Goal: Task Accomplishment & Management: Manage account settings

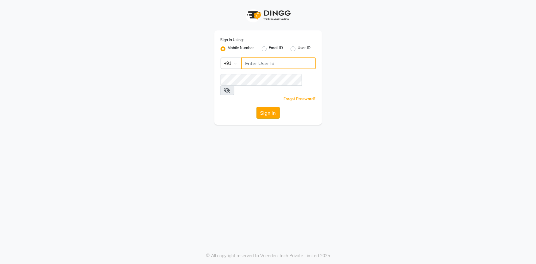
type input "7994478969"
click at [269, 107] on button "Sign In" at bounding box center [268, 113] width 23 height 12
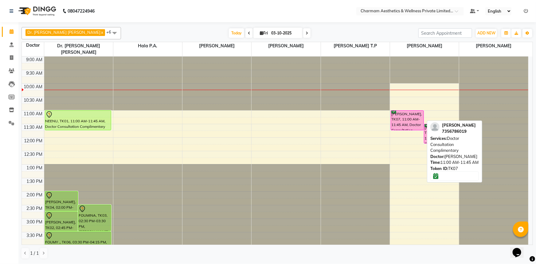
click at [407, 111] on div "[PERSON_NAME], TK07, 11:00 AM-11:45 AM, Doctor Consultation Complimentary" at bounding box center [407, 120] width 33 height 19
select select "6"
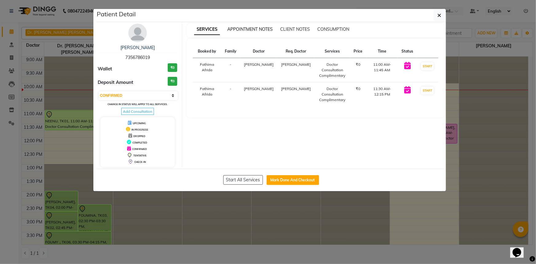
click at [247, 31] on span "APPOINTMENT NOTES" at bounding box center [249, 29] width 45 height 6
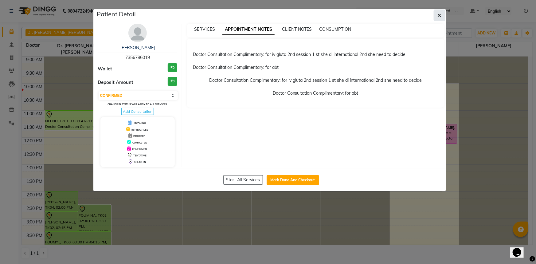
click at [436, 16] on button "button" at bounding box center [440, 16] width 12 height 12
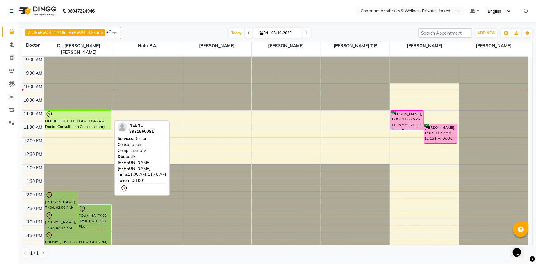
click at [105, 121] on div "NEENU, TK01, 11:00 AM-11:45 AM, Doctor Consultation Complimentary" at bounding box center [78, 120] width 66 height 19
select select "7"
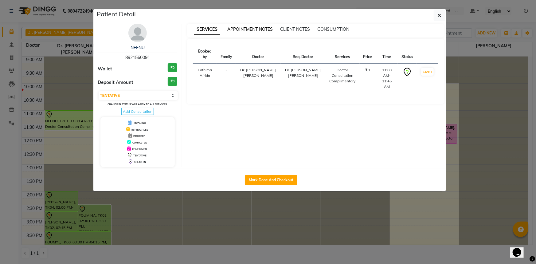
click at [247, 29] on span "APPOINTMENT NOTES" at bounding box center [249, 29] width 45 height 6
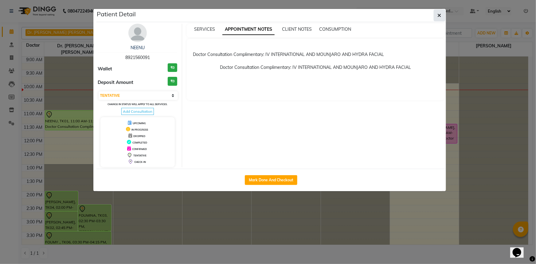
click at [438, 14] on icon "button" at bounding box center [440, 15] width 4 height 5
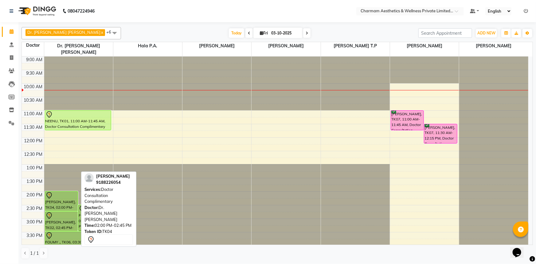
click at [65, 192] on div "[PERSON_NAME], TK04, 02:00 PM-02:45 PM, Doctor Consultation Complimentary" at bounding box center [61, 200] width 33 height 19
select select "7"
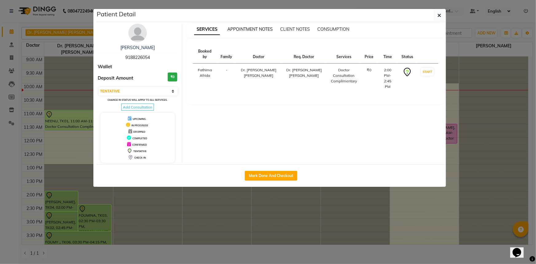
click at [249, 29] on span "APPOINTMENT NOTES" at bounding box center [249, 29] width 45 height 6
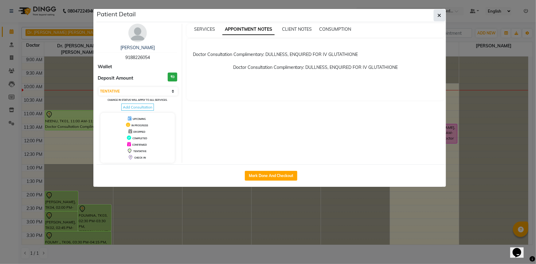
click at [437, 18] on button "button" at bounding box center [440, 16] width 12 height 12
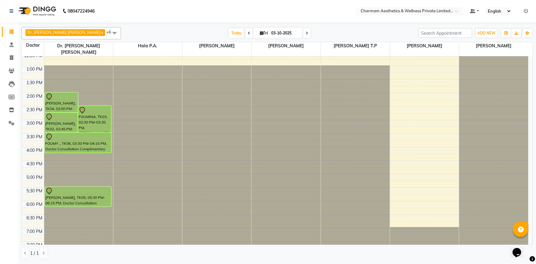
scroll to position [99, 0]
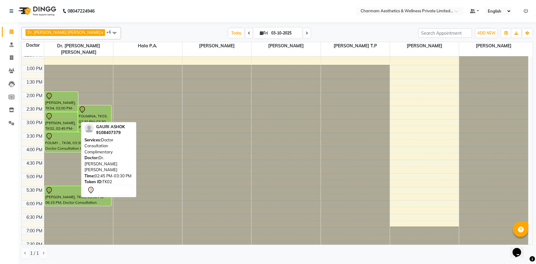
click at [49, 114] on div "[PERSON_NAME], TK02, 02:45 PM-03:30 PM, Doctor Consultation Complimentary" at bounding box center [61, 121] width 33 height 19
select select "7"
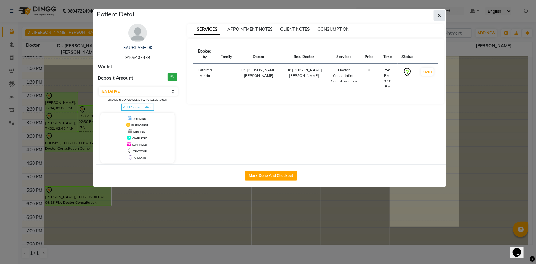
click at [438, 15] on icon "button" at bounding box center [440, 15] width 4 height 5
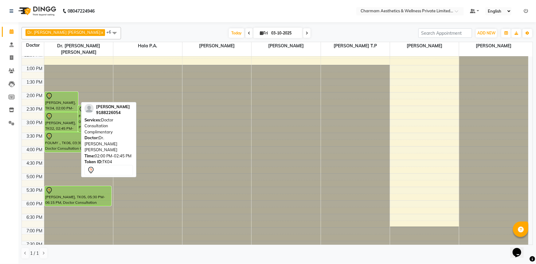
click at [59, 94] on div "[PERSON_NAME], TK04, 02:00 PM-02:45 PM, Doctor Consultation Complimentary" at bounding box center [61, 101] width 33 height 19
select select "7"
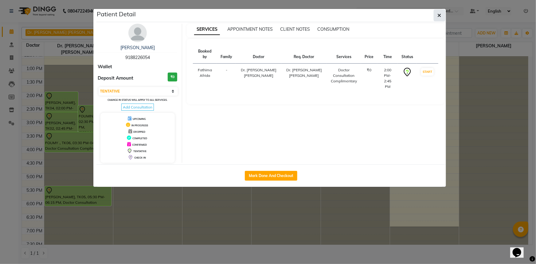
click at [439, 18] on icon "button" at bounding box center [440, 15] width 4 height 5
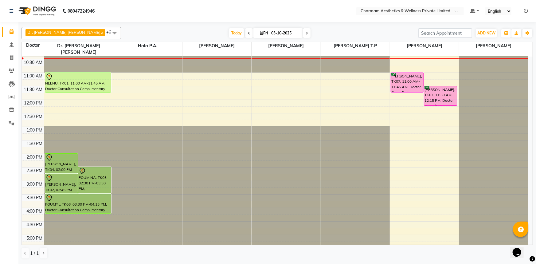
scroll to position [0, 0]
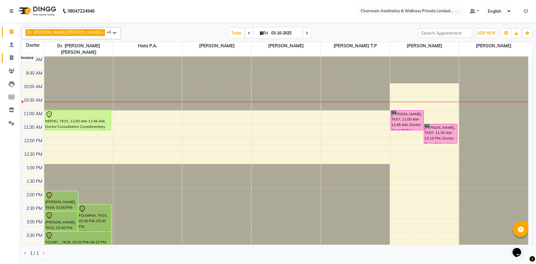
drag, startPoint x: 9, startPoint y: 56, endPoint x: 15, endPoint y: 56, distance: 5.8
click at [10, 56] on icon at bounding box center [11, 57] width 3 height 5
select select "service"
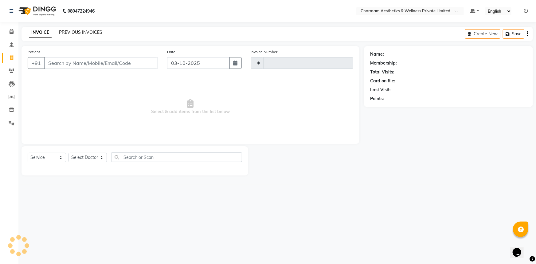
type input "0469"
click at [82, 31] on link "PREVIOUS INVOICES" at bounding box center [80, 32] width 43 height 6
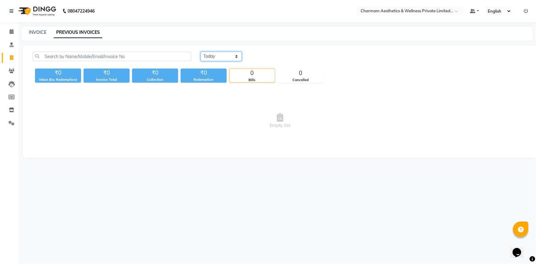
click at [238, 57] on select "Today Yesterday Custom Range" at bounding box center [221, 57] width 41 height 10
select select "yesterday"
click at [201, 52] on select "Today Yesterday Custom Range" at bounding box center [221, 57] width 41 height 10
click at [13, 29] on icon at bounding box center [12, 31] width 4 height 5
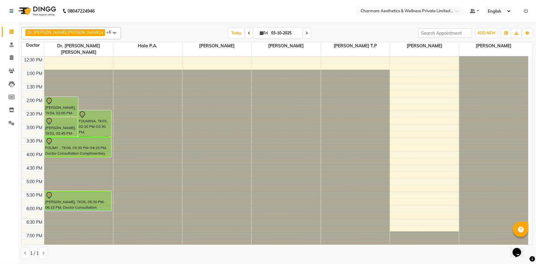
scroll to position [101, 0]
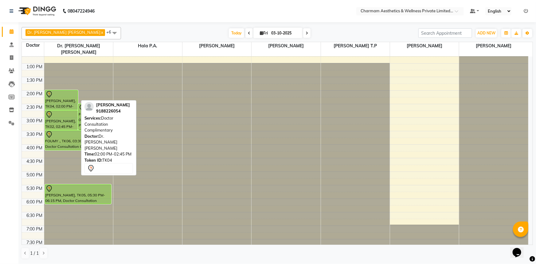
click at [61, 91] on div at bounding box center [61, 94] width 32 height 7
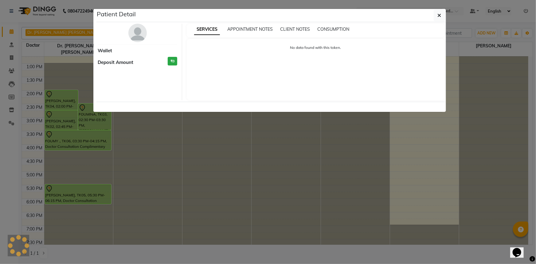
select select "7"
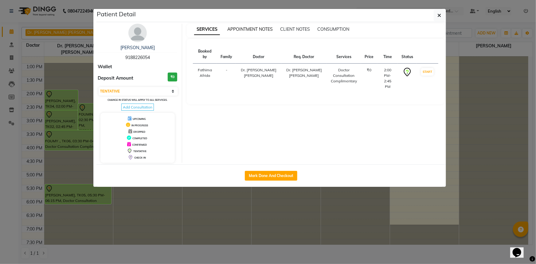
click at [261, 28] on span "APPOINTMENT NOTES" at bounding box center [249, 29] width 45 height 6
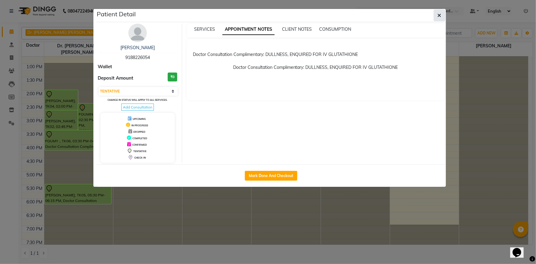
click at [439, 12] on button "button" at bounding box center [440, 16] width 12 height 12
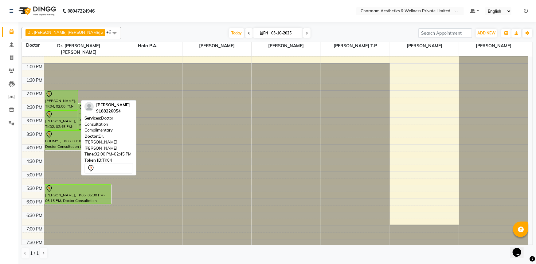
click at [68, 92] on div "[PERSON_NAME], TK04, 02:00 PM-02:45 PM, Doctor Consultation Complimentary" at bounding box center [61, 99] width 33 height 19
select select "7"
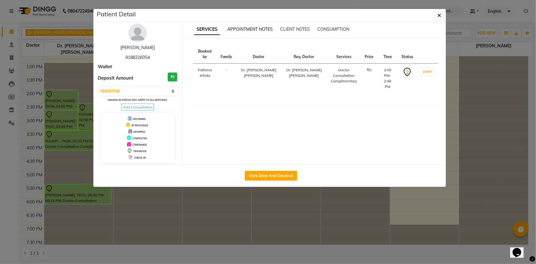
click at [239, 31] on span "APPOINTMENT NOTES" at bounding box center [249, 29] width 45 height 6
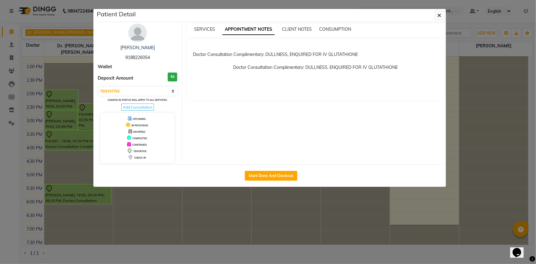
click at [213, 33] on div "SERVICES APPOINTMENT NOTES CLIENT NOTES CONSUMPTION" at bounding box center [316, 31] width 258 height 14
click at [208, 31] on span "SERVICES" at bounding box center [204, 29] width 21 height 6
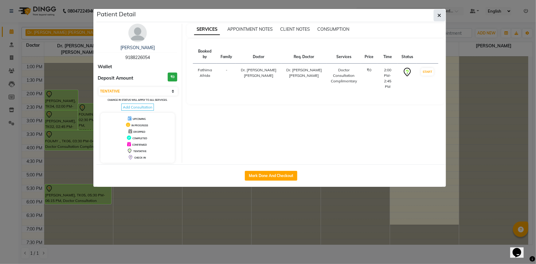
click at [442, 13] on button "button" at bounding box center [440, 16] width 12 height 12
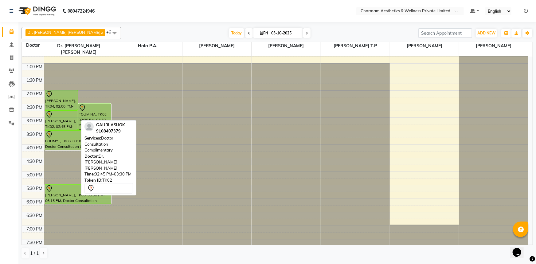
click at [74, 111] on div at bounding box center [61, 114] width 32 height 7
select select "7"
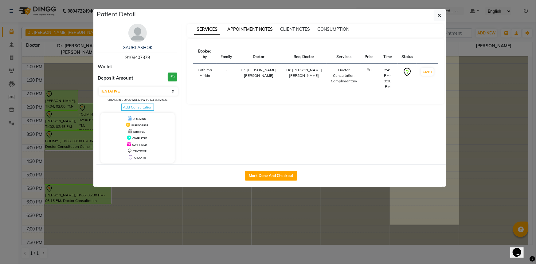
click at [255, 29] on span "APPOINTMENT NOTES" at bounding box center [249, 29] width 45 height 6
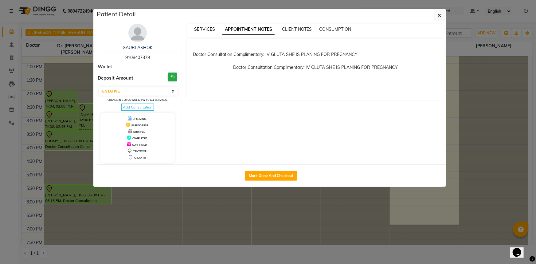
click at [196, 30] on span "SERVICES" at bounding box center [204, 29] width 21 height 6
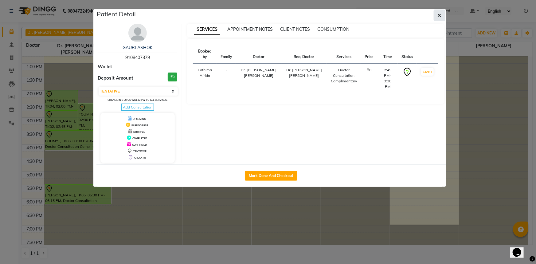
click at [438, 17] on icon "button" at bounding box center [440, 15] width 4 height 5
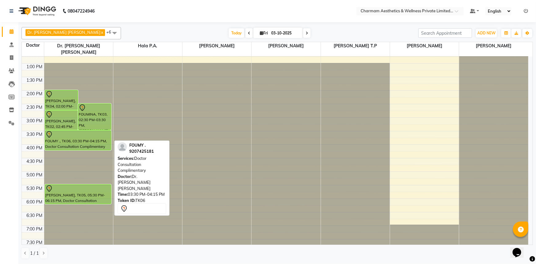
click at [85, 149] on div at bounding box center [78, 150] width 66 height 2
select select "7"
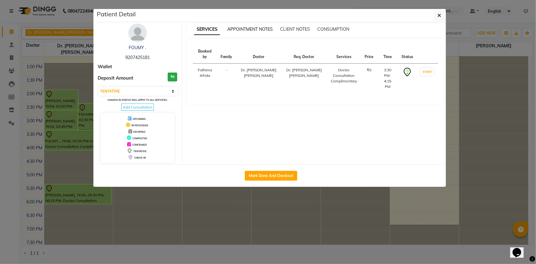
click at [230, 28] on span "APPOINTMENT NOTES" at bounding box center [249, 29] width 45 height 6
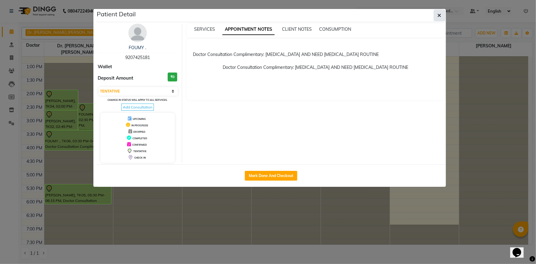
click at [440, 15] on icon "button" at bounding box center [440, 15] width 4 height 5
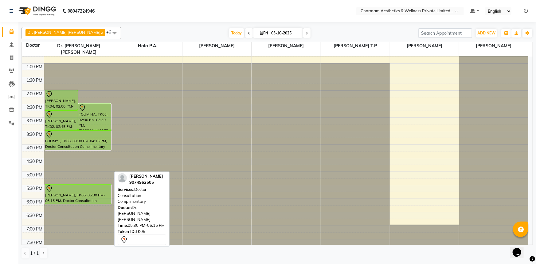
click at [66, 188] on div "MANJU KURIAN, TK05, 05:30 PM-06:15 PM, Doctor Consultation Complimentary" at bounding box center [78, 194] width 66 height 19
select select "7"
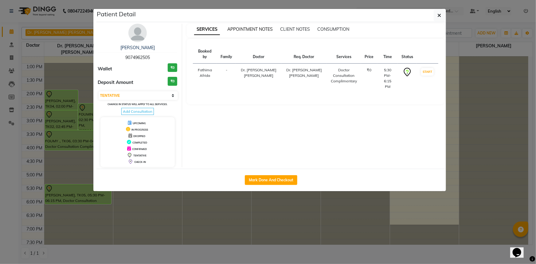
click at [243, 29] on span "APPOINTMENT NOTES" at bounding box center [249, 29] width 45 height 6
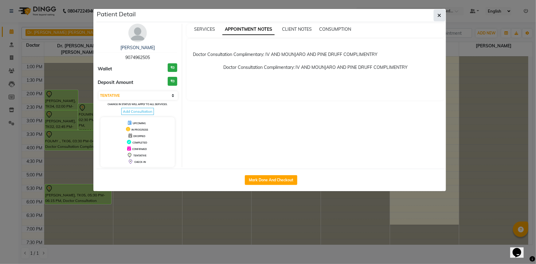
click at [441, 14] on icon "button" at bounding box center [440, 15] width 4 height 5
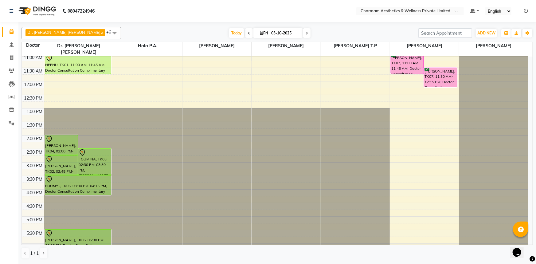
scroll to position [0, 0]
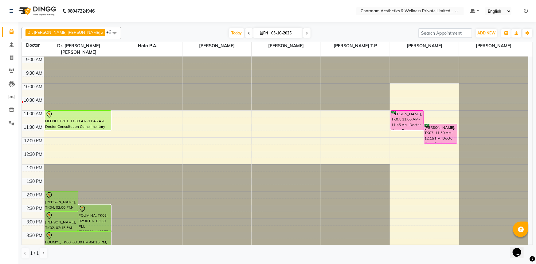
click at [260, 33] on icon at bounding box center [261, 33] width 3 height 4
select select "10"
select select "2025"
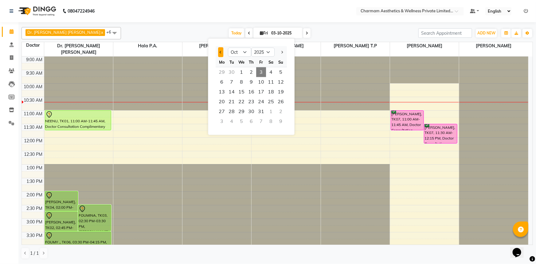
click at [222, 52] on span "Previous month" at bounding box center [221, 52] width 2 height 2
select select "9"
click at [264, 101] on span "26" at bounding box center [261, 102] width 10 height 10
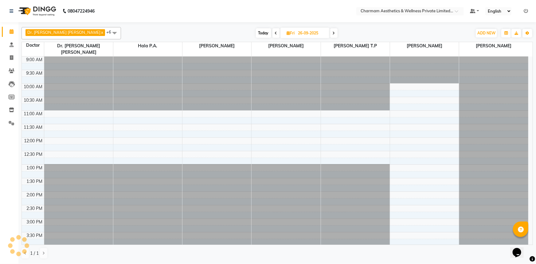
scroll to position [27, 0]
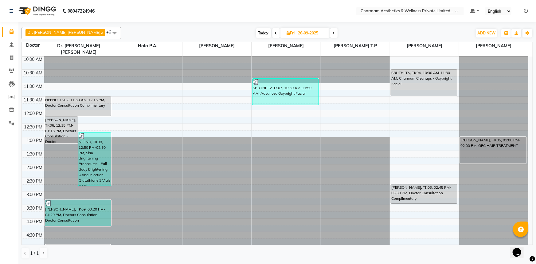
click at [275, 32] on icon at bounding box center [276, 33] width 2 height 4
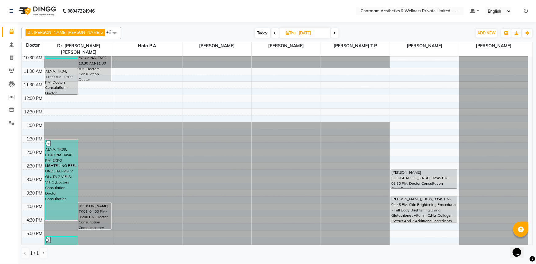
scroll to position [0, 0]
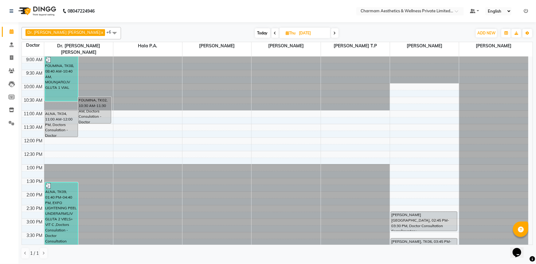
click at [331, 35] on span at bounding box center [334, 33] width 7 height 10
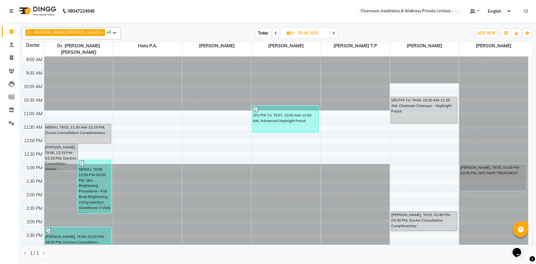
click at [256, 34] on span "Today" at bounding box center [263, 33] width 15 height 10
type input "03-10-2025"
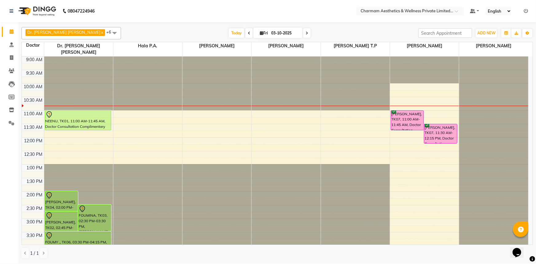
click at [260, 33] on icon at bounding box center [261, 33] width 3 height 4
select select "10"
select select "2025"
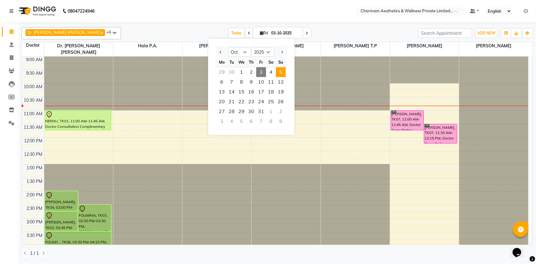
click at [283, 73] on span "5" at bounding box center [281, 72] width 10 height 10
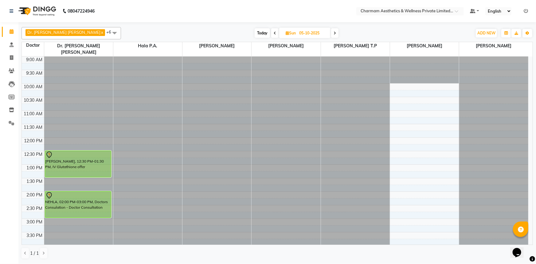
click at [255, 34] on span "Today" at bounding box center [262, 33] width 15 height 10
type input "03-10-2025"
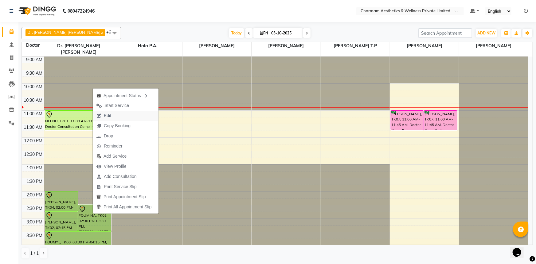
click at [127, 116] on button "Edit" at bounding box center [126, 116] width 66 height 10
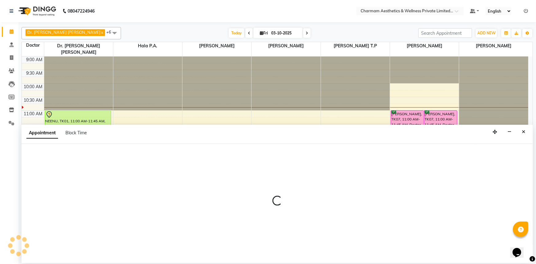
select select "tentative"
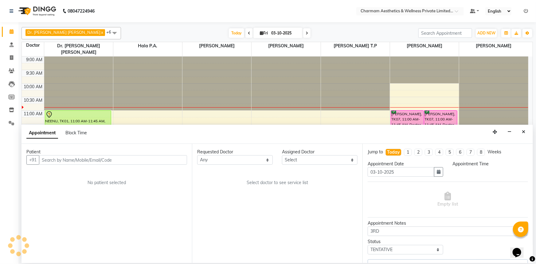
select select "69891"
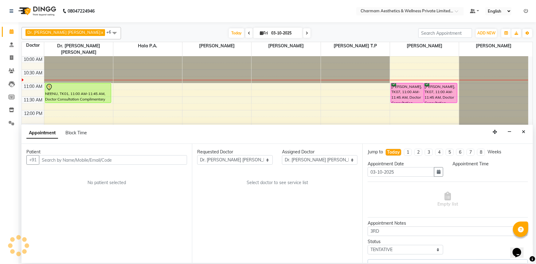
select select "870"
select select "3905"
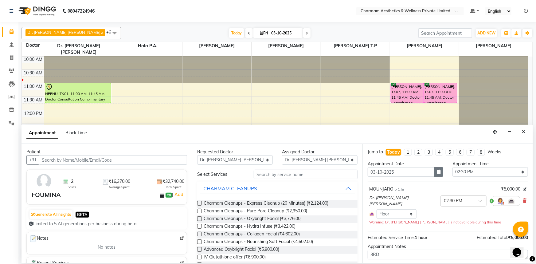
click at [437, 171] on icon "button" at bounding box center [439, 172] width 4 height 4
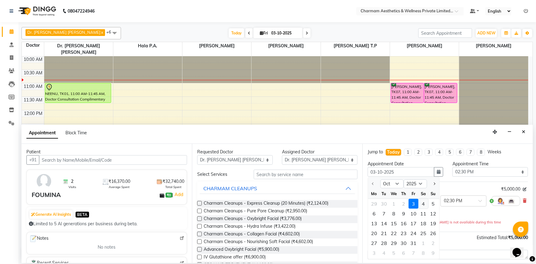
click at [422, 202] on div "4" at bounding box center [424, 204] width 10 height 10
type input "04-10-2025"
select select "870"
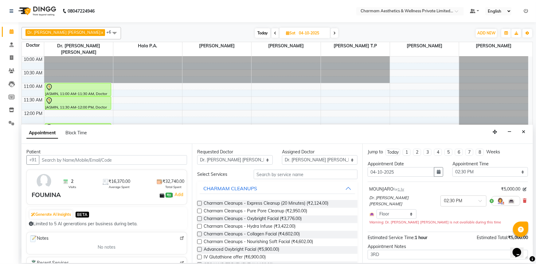
scroll to position [34, 0]
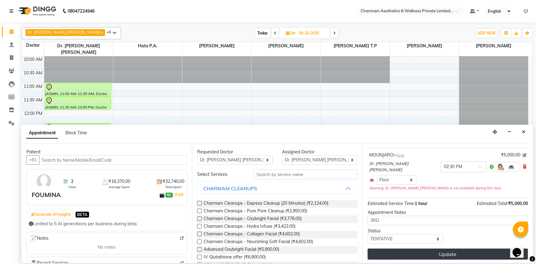
click at [465, 250] on button "Update" at bounding box center [448, 254] width 160 height 11
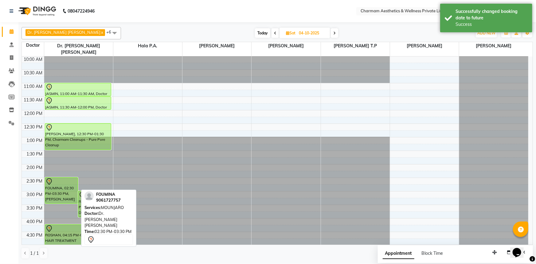
click at [62, 184] on div "FOUMINA, 02:30 PM-03:30 PM, MOUNJARO" at bounding box center [61, 191] width 33 height 26
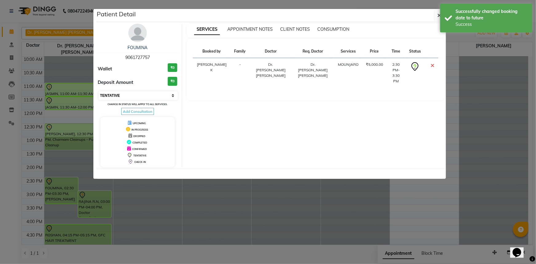
click at [173, 95] on select "Select CONFIRMED TENTATIVE" at bounding box center [139, 95] width 80 height 9
select select "6"
click at [99, 91] on select "Select CONFIRMED TENTATIVE" at bounding box center [139, 95] width 80 height 9
click at [437, 16] on button "button" at bounding box center [440, 16] width 12 height 12
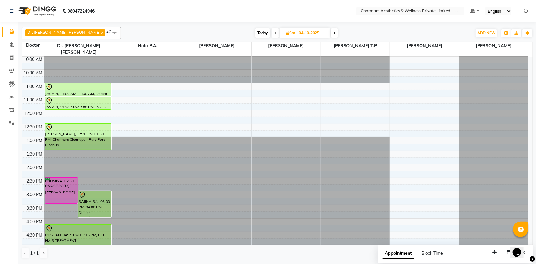
click at [285, 33] on span "Sat" at bounding box center [291, 33] width 13 height 5
select select "10"
select select "2025"
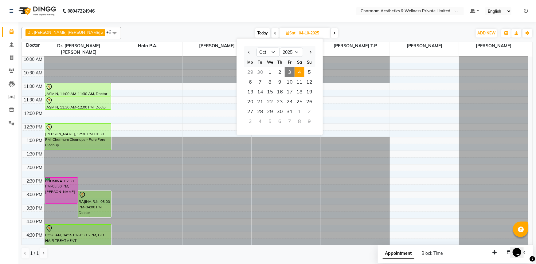
click at [255, 33] on span "Today" at bounding box center [262, 33] width 15 height 10
type input "03-10-2025"
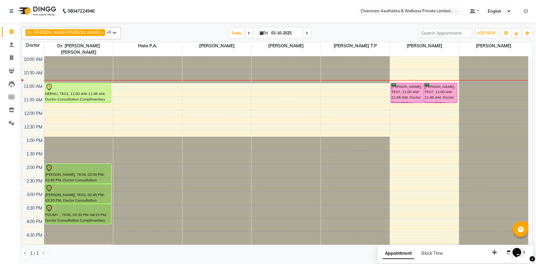
click at [260, 32] on icon at bounding box center [261, 33] width 3 height 4
select select "10"
select select "2025"
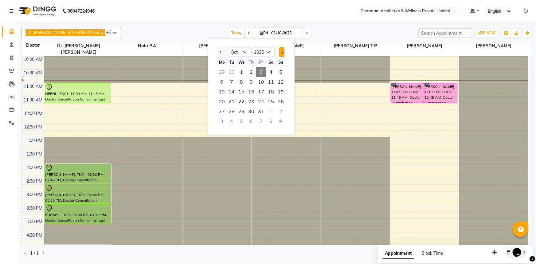
click at [282, 50] on button "Next month" at bounding box center [281, 52] width 5 height 10
select select "12"
click at [231, 71] on span "2" at bounding box center [232, 72] width 10 height 10
type input "02-12-2025"
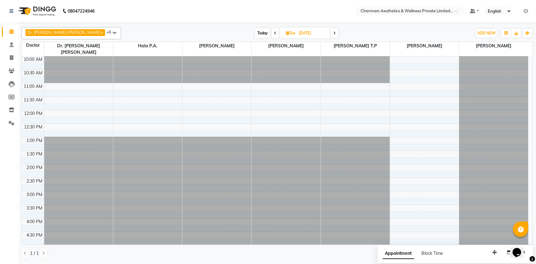
scroll to position [0, 0]
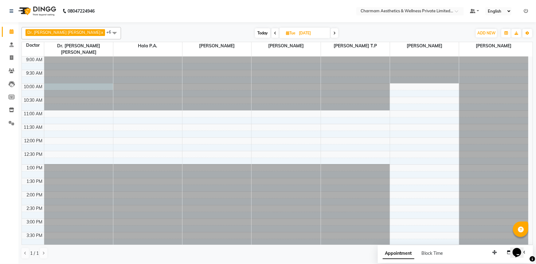
click at [60, 57] on div at bounding box center [78, 57] width 69 height 0
select select "69891"
select select "600"
select select "tentative"
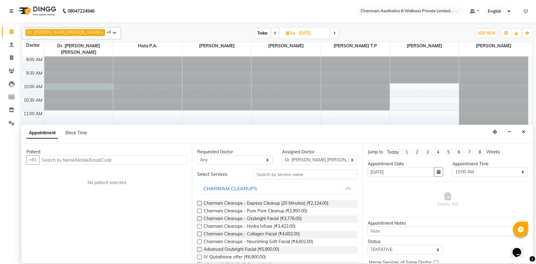
click at [51, 159] on input "text" at bounding box center [113, 160] width 148 height 10
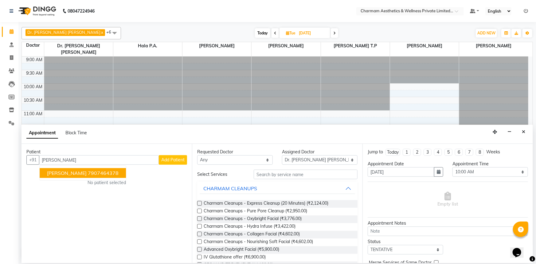
click at [55, 173] on span "GREESHMA" at bounding box center [67, 173] width 40 height 6
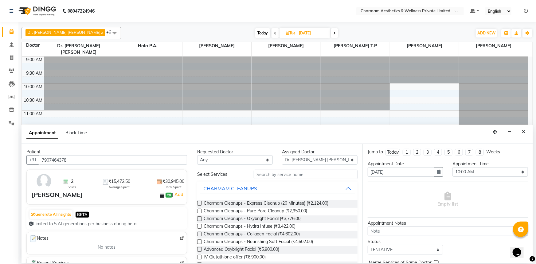
type input "7907464378"
click at [265, 159] on select "Any Aparna G Dinsha K Dr. Aysha Lubna Dr. Elizabeth Thadikaran Dr. Praveen Samu…" at bounding box center [235, 160] width 76 height 10
select select "69891"
click at [197, 155] on select "Any Aparna G Dinsha K Dr. Aysha Lubna Dr. Elizabeth Thadikaran Dr. Praveen Samu…" at bounding box center [235, 160] width 76 height 10
click at [270, 175] on input "text" at bounding box center [306, 175] width 104 height 10
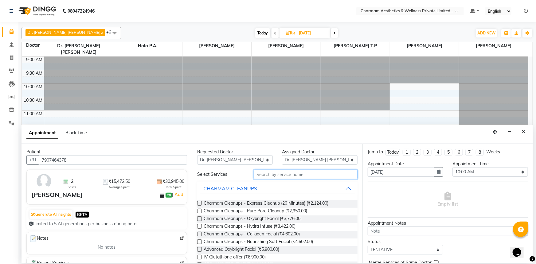
type input "c"
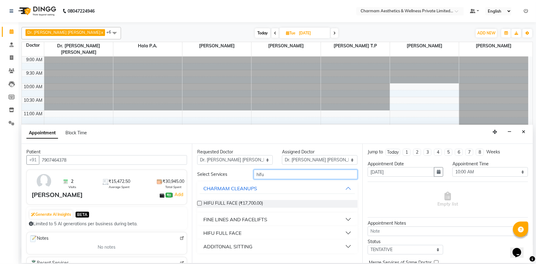
type input "hifu"
click at [198, 203] on label at bounding box center [199, 203] width 5 height 5
click at [198, 203] on input "checkbox" at bounding box center [199, 204] width 4 height 4
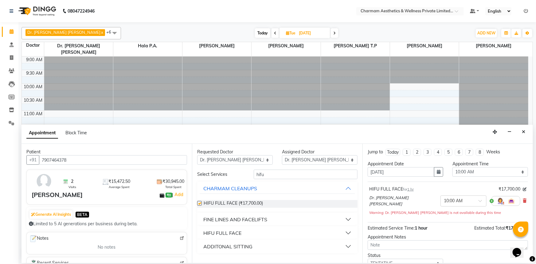
checkbox input "false"
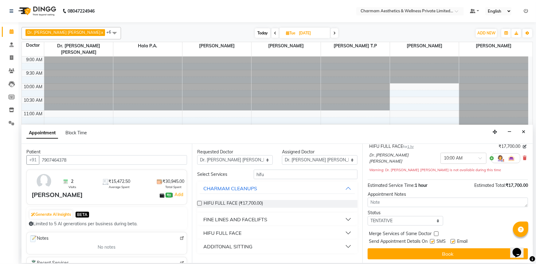
drag, startPoint x: 531, startPoint y: 212, endPoint x: 2, endPoint y: 6, distance: 567.5
click at [453, 240] on label at bounding box center [453, 241] width 5 height 5
click at [453, 240] on input "checkbox" at bounding box center [453, 242] width 4 height 4
checkbox input "false"
click at [432, 240] on label at bounding box center [432, 241] width 5 height 5
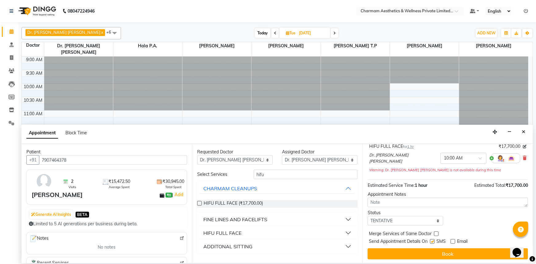
click at [432, 240] on input "checkbox" at bounding box center [432, 242] width 4 height 4
checkbox input "false"
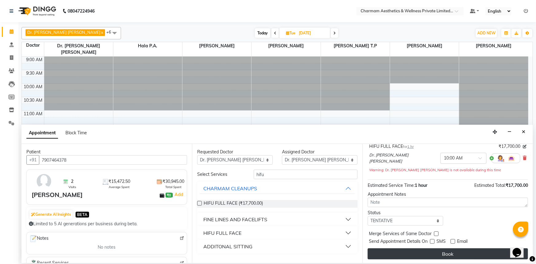
click at [432, 252] on button "Book" at bounding box center [448, 253] width 160 height 11
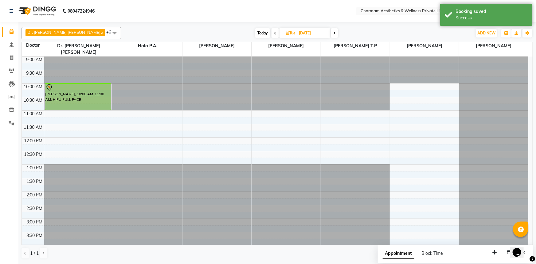
click at [233, 33] on div "Today Tue 02-12-2025" at bounding box center [296, 33] width 345 height 9
drag, startPoint x: 241, startPoint y: 32, endPoint x: 247, endPoint y: 36, distance: 7.0
click at [255, 32] on span "Today" at bounding box center [262, 33] width 15 height 10
type input "03-10-2025"
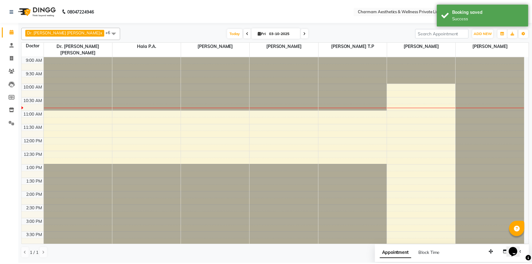
scroll to position [27, 0]
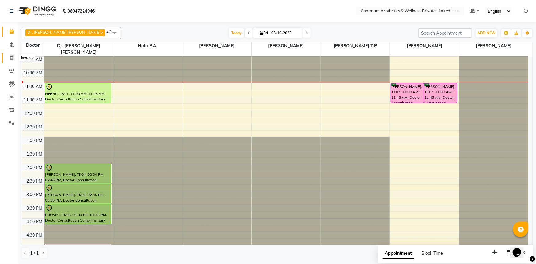
click at [11, 57] on icon at bounding box center [11, 57] width 3 height 5
select select "service"
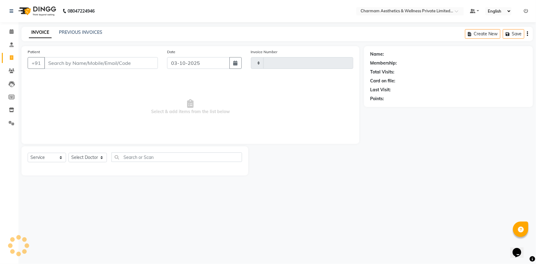
type input "0469"
select select "7625"
click at [54, 63] on input "Patient" at bounding box center [101, 63] width 114 height 12
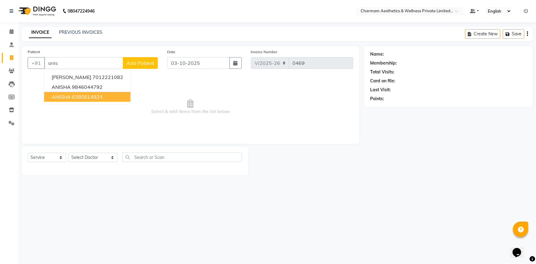
click at [98, 97] on ngb-highlight "6380814924" at bounding box center [87, 97] width 31 height 6
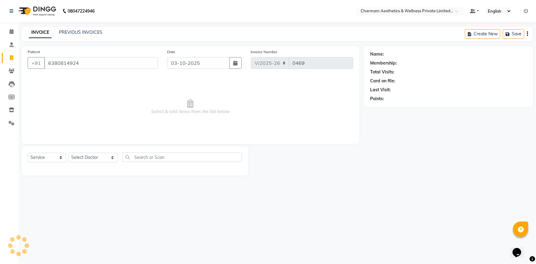
type input "6380814924"
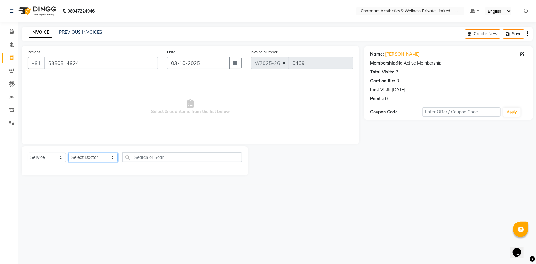
click at [101, 158] on select "Select Doctor Aparna G Dinsha K Dr. Aysha Lubna Dr. Elizabeth Thadikaran Dr. Pr…" at bounding box center [93, 158] width 49 height 10
select select "69950"
click at [69, 153] on select "Select Doctor Aparna G Dinsha K Dr. Aysha Lubna Dr. Elizabeth Thadikaran Dr. Pr…" at bounding box center [93, 158] width 49 height 10
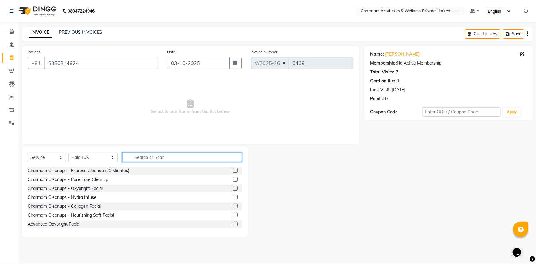
click at [138, 160] on input "text" at bounding box center [182, 157] width 120 height 10
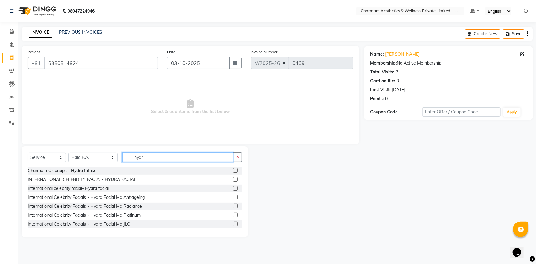
type input "hydr"
click at [233, 180] on label at bounding box center [235, 179] width 5 height 5
click at [233, 180] on input "checkbox" at bounding box center [235, 180] width 4 height 4
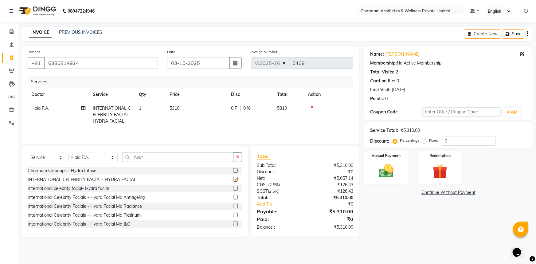
checkbox input "false"
click at [136, 159] on input "hydr" at bounding box center [177, 157] width 111 height 10
type input "h"
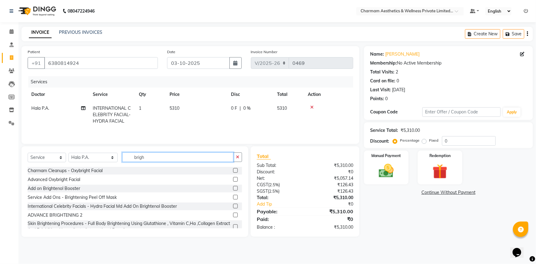
type input "brigh"
click at [233, 187] on label at bounding box center [235, 188] width 5 height 5
click at [233, 187] on input "checkbox" at bounding box center [235, 189] width 4 height 4
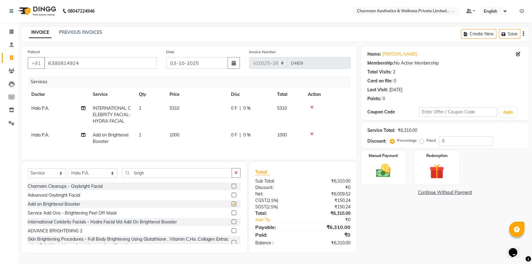
checkbox input "false"
click at [175, 132] on span "1000" at bounding box center [175, 135] width 10 height 6
select select "69950"
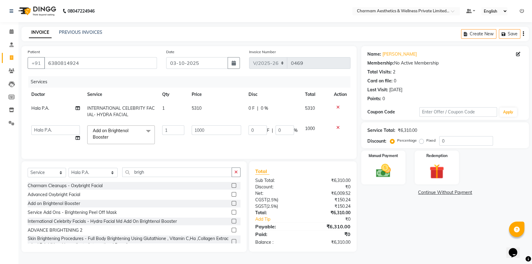
scroll to position [1, 0]
click at [195, 106] on span "5310" at bounding box center [197, 108] width 10 height 6
select select "69950"
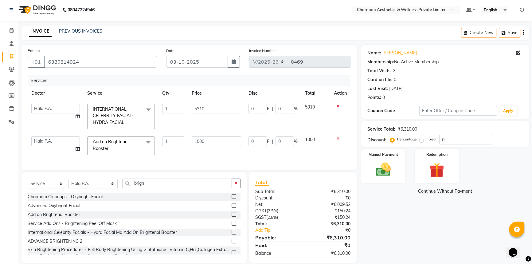
scroll to position [2, 0]
click at [210, 106] on input "5310" at bounding box center [216, 108] width 49 height 10
type input "5"
type input "4725"
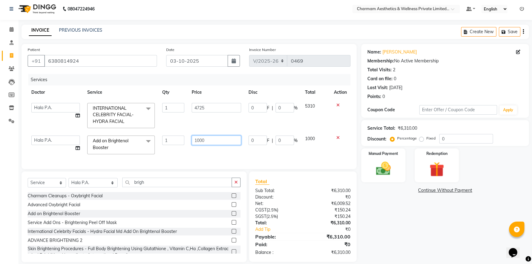
click at [206, 141] on td "1000" at bounding box center [216, 145] width 57 height 26
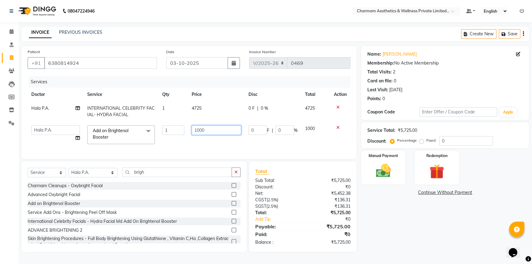
scroll to position [1, 0]
type input "1"
type input "1260"
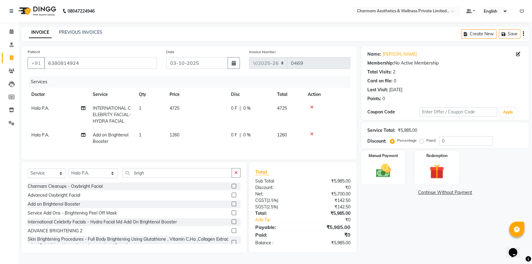
click at [407, 224] on div "Name: Anisha Membership: No Active Membership Total Visits: 2 Card on file: 0 L…" at bounding box center [447, 149] width 172 height 206
click at [373, 155] on label "Manual Payment" at bounding box center [383, 155] width 31 height 6
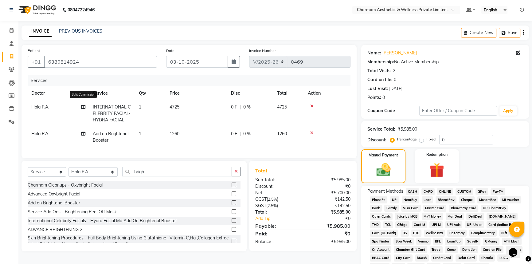
click at [83, 108] on icon at bounding box center [83, 107] width 4 height 4
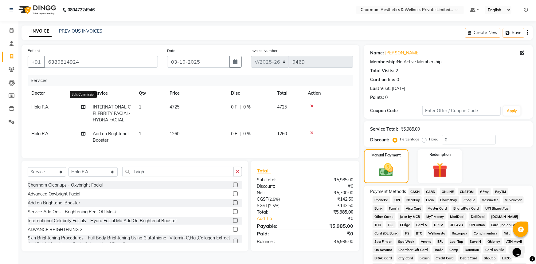
select select "69950"
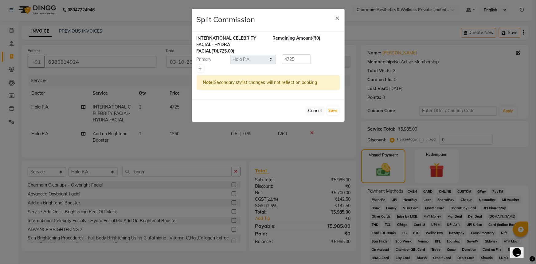
click at [199, 67] on icon at bounding box center [200, 69] width 3 height 4
type input "2362.5"
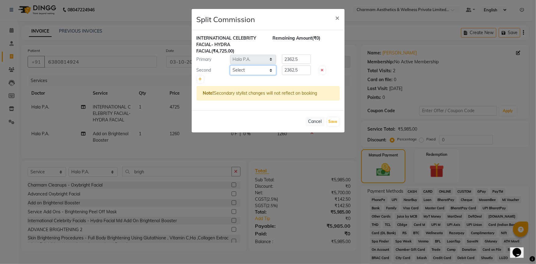
click at [272, 70] on select "Select Aparna G Dinsha K Dr. Aysha Lubna Dr. Elizabeth Thadikaran Dr. Praveen S…" at bounding box center [253, 70] width 46 height 10
select select "69891"
click at [230, 65] on select "Select Aparna G Dinsha K Dr. Aysha Lubna Dr. Elizabeth Thadikaran Dr. Praveen S…" at bounding box center [253, 70] width 46 height 10
click at [300, 57] on input "2362.5" at bounding box center [296, 59] width 29 height 10
type input "2"
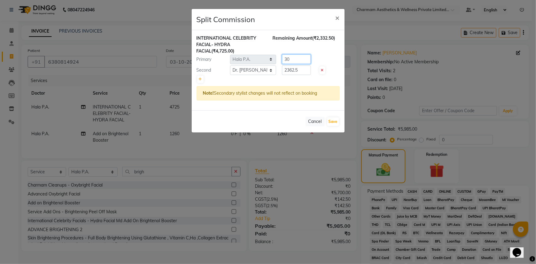
type input "3"
type input "3307"
click at [301, 70] on input "2362.5" at bounding box center [296, 70] width 29 height 10
type input "2"
type input "1418"
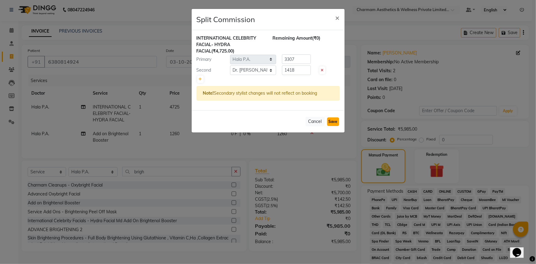
click at [329, 122] on button "Save" at bounding box center [333, 121] width 12 height 9
select select "Select"
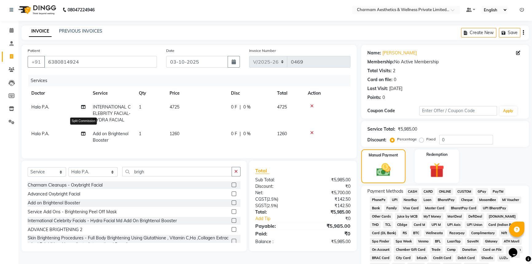
click at [83, 133] on icon at bounding box center [83, 134] width 4 height 4
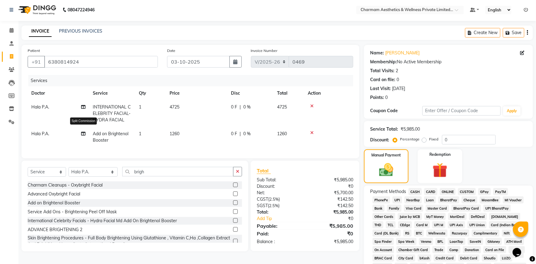
select select "69950"
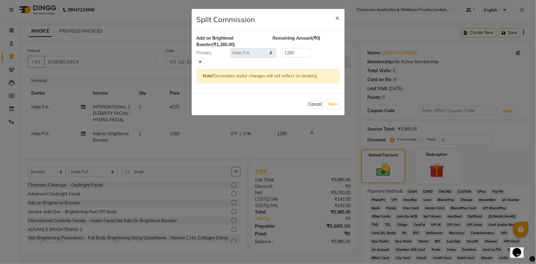
click at [199, 60] on icon at bounding box center [200, 62] width 3 height 4
type input "630"
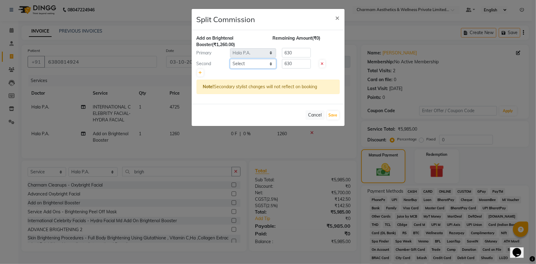
click at [270, 63] on select "Select Aparna G Dinsha K Dr. Aysha Lubna Dr. Elizabeth Thadikaran Dr. Praveen S…" at bounding box center [253, 64] width 46 height 10
select select "69891"
click at [230, 59] on select "Select Aparna G Dinsha K Dr. Aysha Lubna Dr. Elizabeth Thadikaran Dr. Praveen S…" at bounding box center [253, 64] width 46 height 10
click at [294, 52] on input "630" at bounding box center [296, 53] width 29 height 10
type input "6"
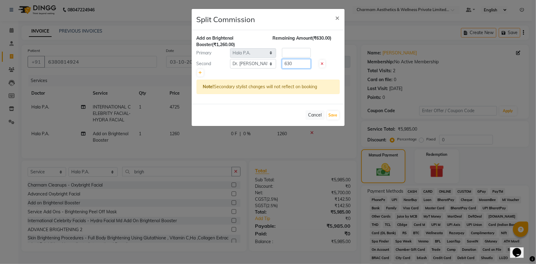
click at [295, 63] on input "630" at bounding box center [296, 64] width 29 height 10
type input "6"
click at [289, 51] on input "number" at bounding box center [296, 53] width 29 height 10
type input "882"
click at [292, 65] on input "number" at bounding box center [296, 64] width 29 height 10
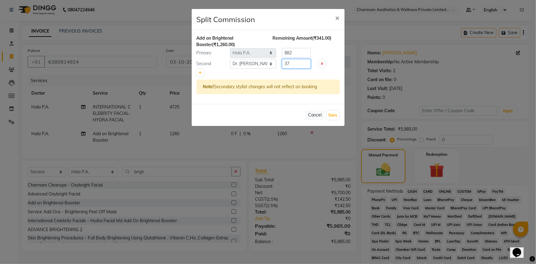
type input "3"
type input "378"
click at [338, 115] on button "Save" at bounding box center [333, 115] width 12 height 9
select select "Select"
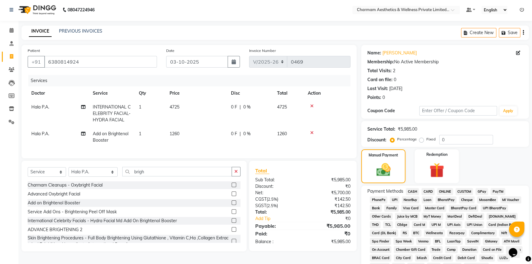
scroll to position [71, 0]
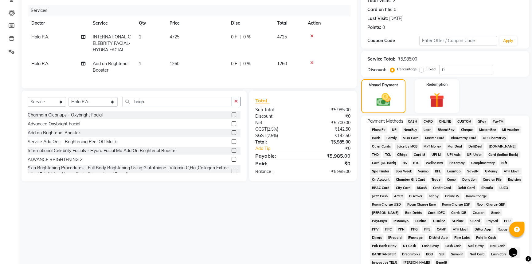
click at [448, 121] on span "ONLINE" at bounding box center [445, 121] width 16 height 7
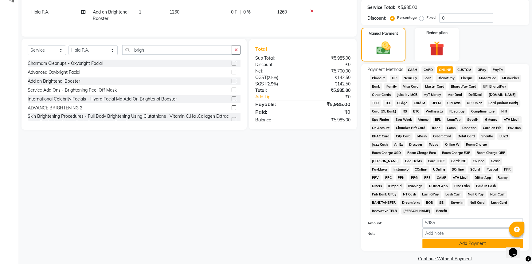
click at [469, 239] on button "Add Payment" at bounding box center [473, 244] width 100 height 10
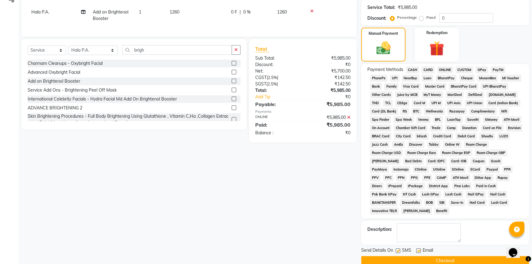
click at [418, 248] on label at bounding box center [418, 250] width 5 height 5
click at [418, 249] on input "checkbox" at bounding box center [418, 251] width 4 height 4
checkbox input "false"
click at [399, 248] on label at bounding box center [398, 250] width 5 height 5
click at [399, 249] on input "checkbox" at bounding box center [398, 251] width 4 height 4
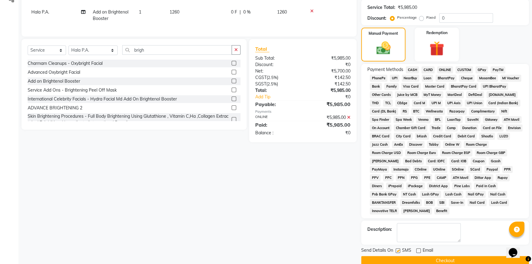
checkbox input "false"
click at [402, 256] on button "Checkout" at bounding box center [445, 261] width 168 height 10
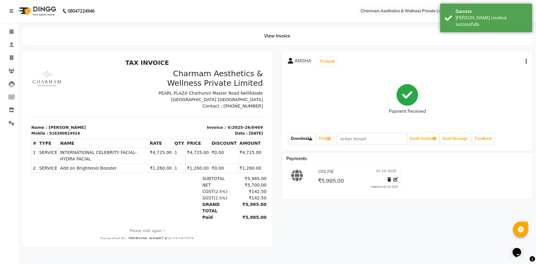
click at [303, 136] on link "Download" at bounding box center [302, 138] width 26 height 10
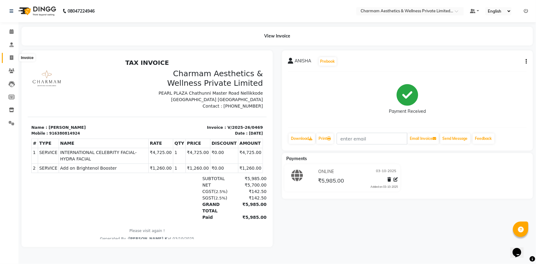
click at [11, 57] on icon at bounding box center [11, 57] width 3 height 5
select select "7625"
select select "service"
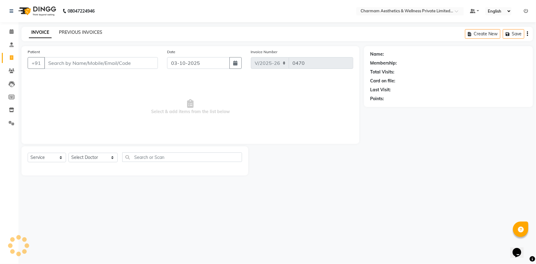
click at [80, 33] on link "PREVIOUS INVOICES" at bounding box center [80, 32] width 43 height 6
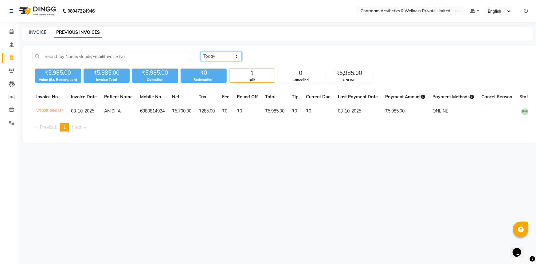
click at [237, 57] on select "Today Yesterday Custom Range" at bounding box center [221, 57] width 41 height 10
select select "range"
click at [201, 52] on select "Today Yesterday Custom Range" at bounding box center [221, 57] width 41 height 10
click at [264, 56] on input "03-10-2025" at bounding box center [271, 56] width 43 height 9
select select "10"
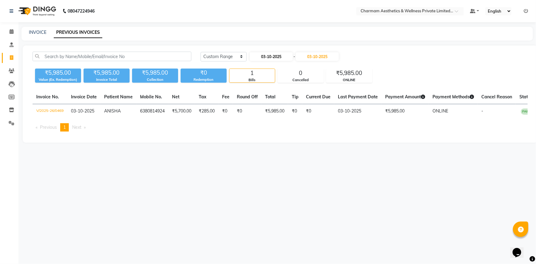
select select "2025"
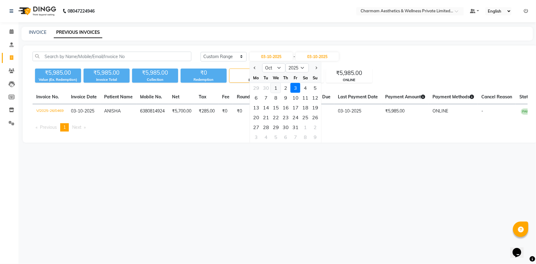
click at [275, 88] on div "1" at bounding box center [276, 88] width 10 height 10
type input "01-10-2025"
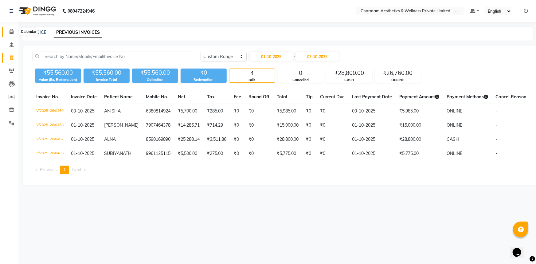
click at [9, 29] on span at bounding box center [11, 31] width 11 height 7
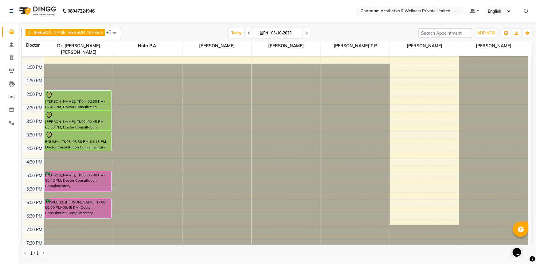
scroll to position [101, 0]
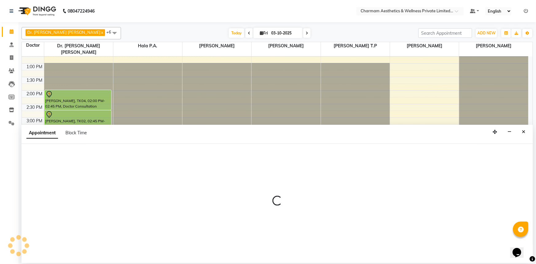
select select "69891"
select select "975"
select select "tentative"
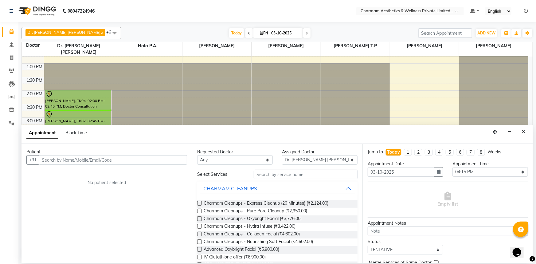
click at [49, 164] on input "text" at bounding box center [113, 160] width 148 height 10
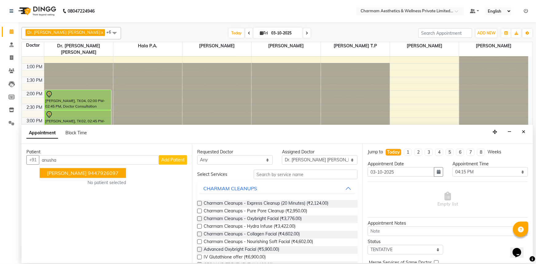
click at [88, 171] on ngb-highlight "9447926097" at bounding box center [103, 173] width 31 height 6
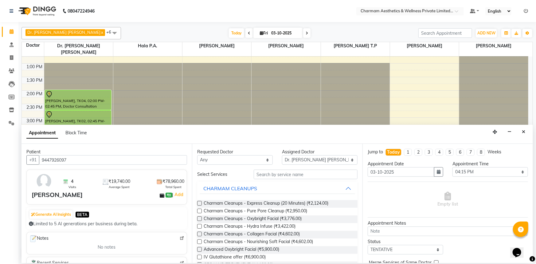
type input "9447926097"
click at [267, 159] on select "Any Aparna G Dinsha K Dr. Aysha Lubna Dr. Elizabeth Thadikaran Dr. Praveen Samu…" at bounding box center [235, 160] width 76 height 10
select select "69891"
click at [197, 155] on select "Any Aparna G Dinsha K Dr. Aysha Lubna Dr. Elizabeth Thadikaran Dr. Praveen Samu…" at bounding box center [235, 160] width 76 height 10
click at [267, 175] on input "text" at bounding box center [306, 175] width 104 height 10
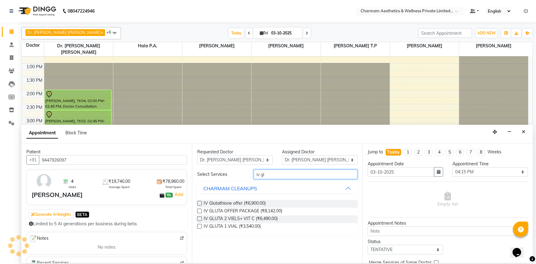
type input "iv gl"
click at [200, 218] on label at bounding box center [199, 218] width 5 height 5
click at [200, 218] on input "checkbox" at bounding box center [199, 219] width 4 height 4
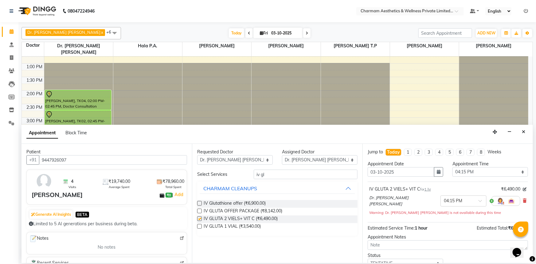
checkbox input "false"
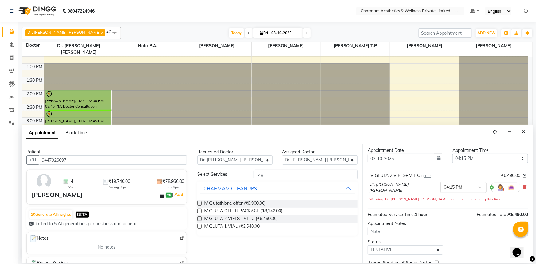
scroll to position [43, 0]
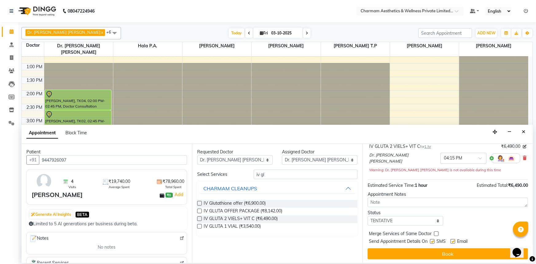
click at [454, 240] on label at bounding box center [453, 241] width 5 height 5
click at [454, 240] on input "checkbox" at bounding box center [453, 242] width 4 height 4
checkbox input "false"
click at [434, 240] on label at bounding box center [432, 241] width 5 height 5
click at [434, 240] on input "checkbox" at bounding box center [432, 242] width 4 height 4
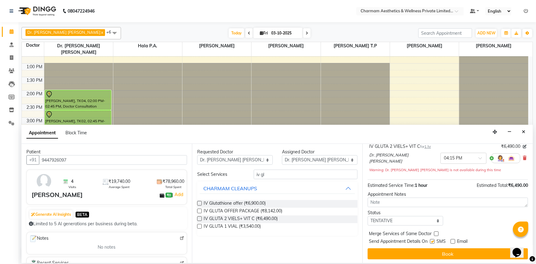
checkbox input "false"
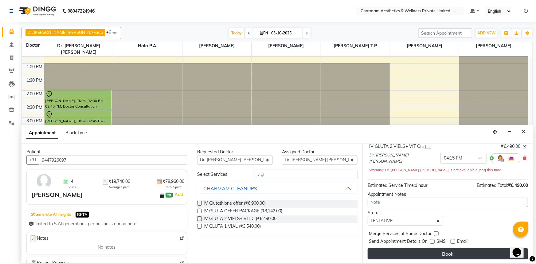
click at [430, 252] on button "Book" at bounding box center [448, 253] width 160 height 11
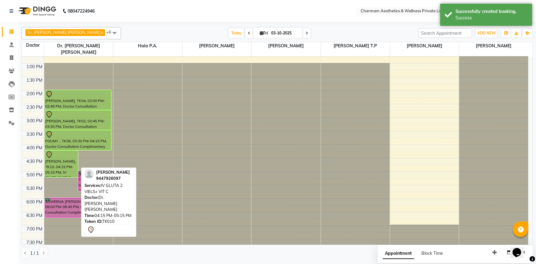
click at [75, 163] on div "[PERSON_NAME], TK10, 04:15 PM-05:15 PM, IV GLUTA 2 VIELS+ VIT C" at bounding box center [61, 164] width 33 height 26
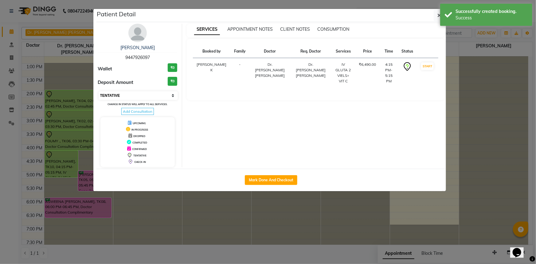
click at [172, 93] on select "Select IN SERVICE CONFIRMED TENTATIVE CHECK IN MARK DONE DROPPED UPCOMING" at bounding box center [139, 95] width 80 height 9
select select "6"
click at [99, 91] on select "Select IN SERVICE CONFIRMED TENTATIVE CHECK IN MARK DONE DROPPED UPCOMING" at bounding box center [139, 95] width 80 height 9
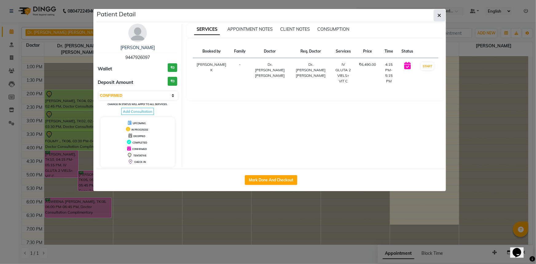
click at [437, 14] on button "button" at bounding box center [440, 16] width 12 height 12
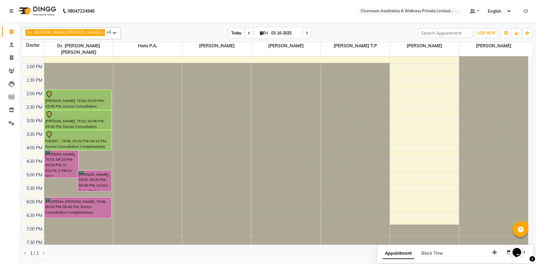
click at [229, 33] on span "Today" at bounding box center [236, 33] width 15 height 10
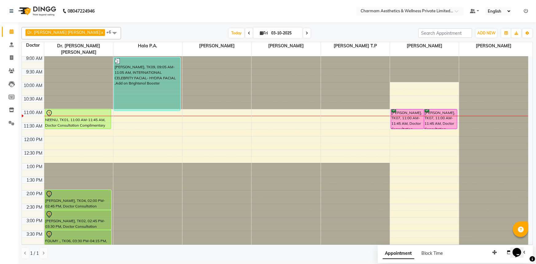
scroll to position [0, 0]
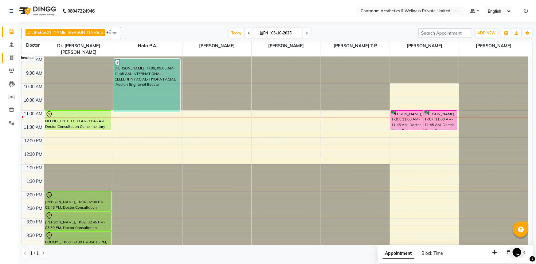
click at [12, 55] on icon at bounding box center [11, 57] width 3 height 5
select select "7625"
select select "service"
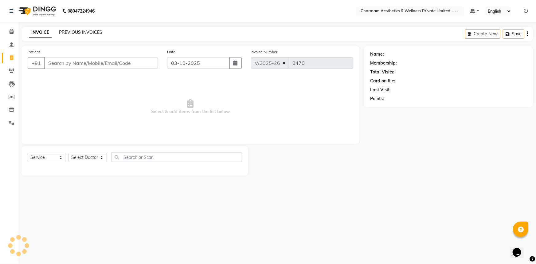
click at [89, 33] on link "PREVIOUS INVOICES" at bounding box center [80, 32] width 43 height 6
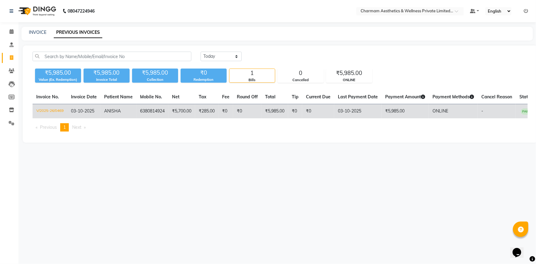
click at [77, 111] on span "03-10-2025" at bounding box center [82, 111] width 23 height 6
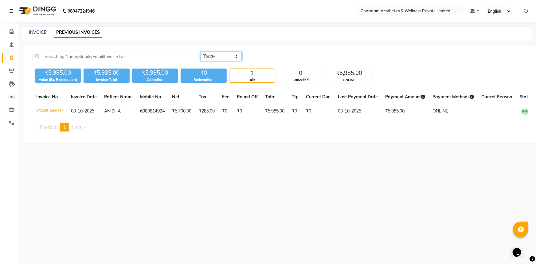
click at [236, 57] on select "Today Yesterday Custom Range" at bounding box center [221, 57] width 41 height 10
select select "range"
click at [201, 52] on select "Today Yesterday Custom Range" at bounding box center [221, 57] width 41 height 10
click at [266, 57] on input "03-10-2025" at bounding box center [271, 56] width 43 height 9
select select "10"
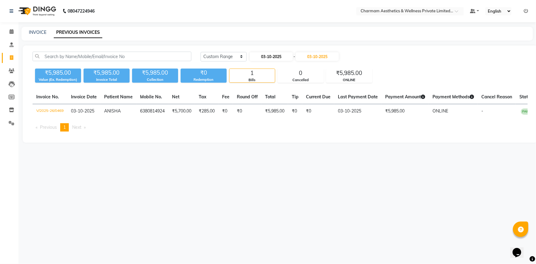
select select "2025"
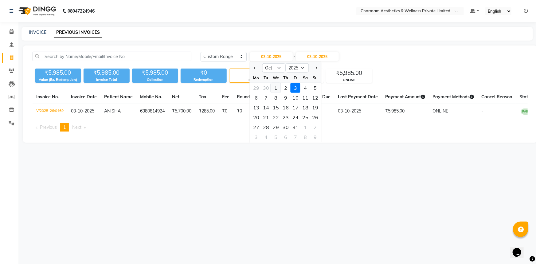
click at [274, 85] on div "1" at bounding box center [276, 88] width 10 height 10
type input "01-10-2025"
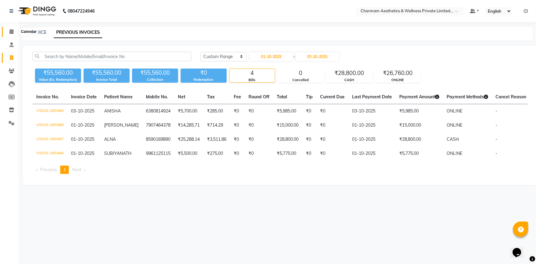
click at [12, 31] on icon at bounding box center [12, 31] width 4 height 5
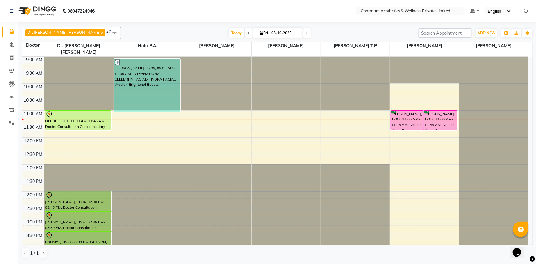
click at [260, 31] on icon at bounding box center [261, 33] width 3 height 4
select select "10"
select select "2025"
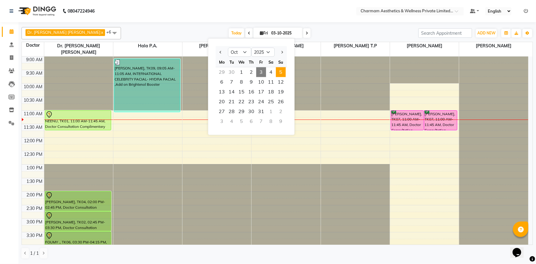
click at [282, 71] on span "5" at bounding box center [281, 72] width 10 height 10
type input "05-10-2025"
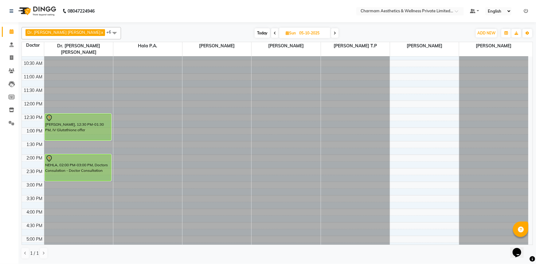
scroll to position [39, 0]
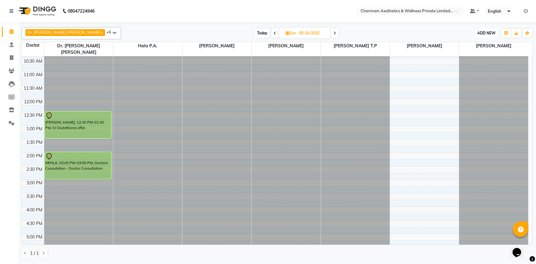
click at [486, 29] on button "ADD NEW Toggle Dropdown" at bounding box center [486, 33] width 21 height 9
click at [476, 61] on link "Add Patient" at bounding box center [473, 61] width 49 height 8
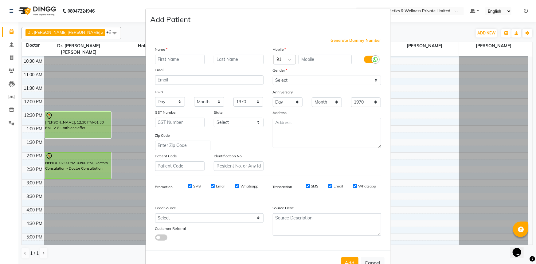
click at [159, 62] on input "text" at bounding box center [180, 60] width 50 height 10
type input "KABEER"
click at [323, 59] on input "text" at bounding box center [325, 60] width 53 height 10
type input "9160153255"
click at [375, 80] on select "Select Male Female Other Prefer Not To Say" at bounding box center [327, 81] width 108 height 10
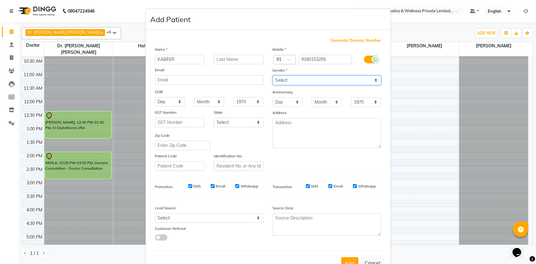
select select "female"
click at [273, 76] on select "Select Male Female Other Prefer Not To Say" at bounding box center [327, 81] width 108 height 10
drag, startPoint x: 352, startPoint y: 187, endPoint x: 340, endPoint y: 192, distance: 12.1
click at [350, 187] on div "SMS Email Whatsapp" at bounding box center [336, 186] width 89 height 6
click at [328, 187] on input "Email" at bounding box center [330, 186] width 4 height 4
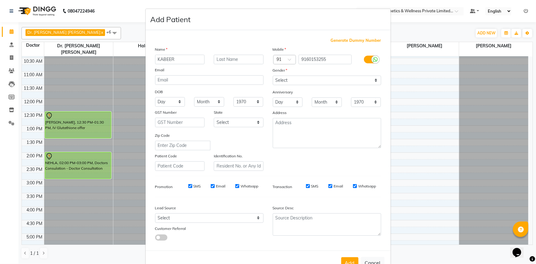
checkbox input "false"
click at [375, 79] on select "Select Male Female Other Prefer Not To Say" at bounding box center [327, 81] width 108 height 10
select select "male"
click at [273, 76] on select "Select Male Female Other Prefer Not To Say" at bounding box center [327, 81] width 108 height 10
click at [353, 186] on input "Whatsapp" at bounding box center [355, 186] width 4 height 4
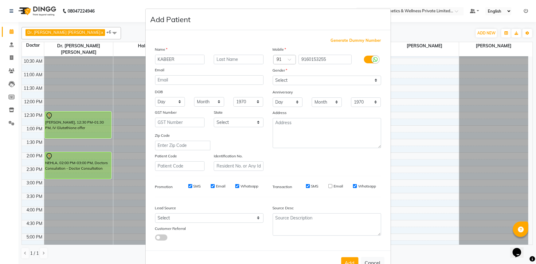
checkbox input "false"
click at [306, 187] on input "SMS" at bounding box center [308, 186] width 4 height 4
checkbox input "false"
click at [236, 187] on input "Whatsapp" at bounding box center [237, 186] width 4 height 4
checkbox input "false"
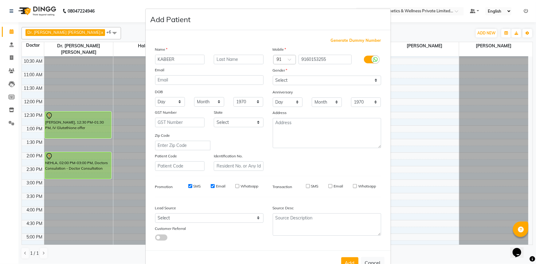
click at [211, 188] on input "Email" at bounding box center [213, 186] width 4 height 4
checkbox input "false"
click at [188, 187] on input "SMS" at bounding box center [190, 186] width 4 height 4
checkbox input "false"
click at [346, 260] on button "Add" at bounding box center [349, 262] width 17 height 11
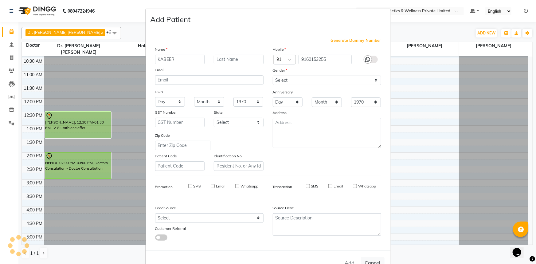
select select
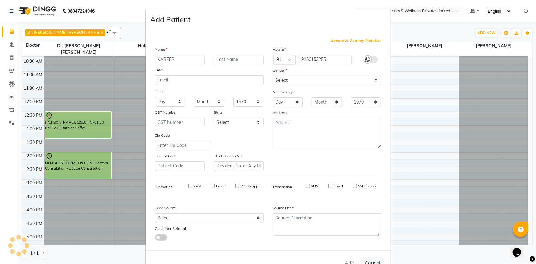
select select
checkbox input "false"
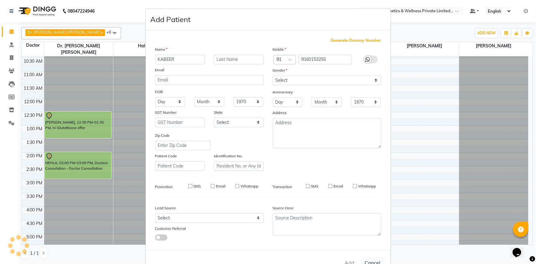
checkbox input "false"
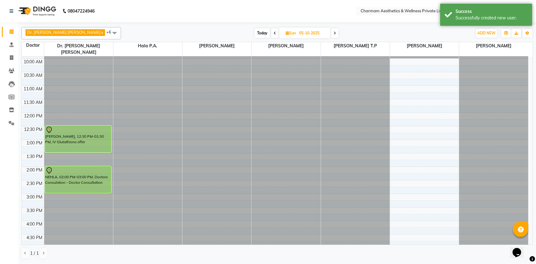
scroll to position [0, 0]
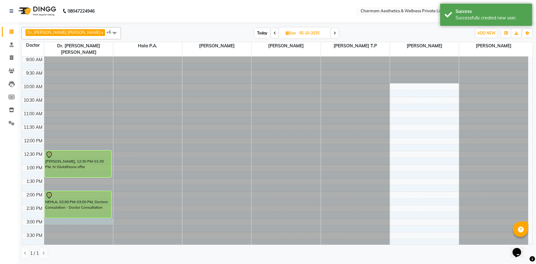
click at [46, 57] on div at bounding box center [78, 57] width 69 height 0
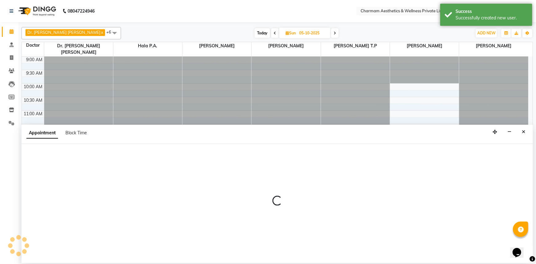
select select "69891"
select select "900"
select select "tentative"
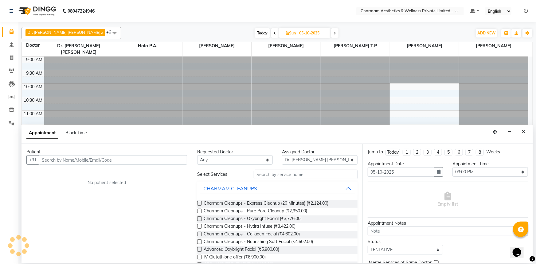
click at [51, 163] on input "text" at bounding box center [113, 160] width 148 height 10
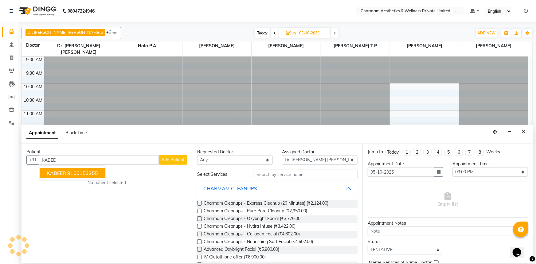
click at [73, 174] on ngb-highlight "9160153255" at bounding box center [82, 173] width 31 height 6
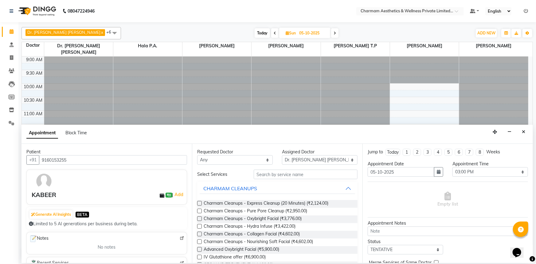
type input "9160153255"
click at [265, 160] on select "Any Aparna G Dinsha K Dr. Aysha Lubna Dr. Elizabeth Thadikaran Dr. Praveen Samu…" at bounding box center [235, 160] width 76 height 10
select select "69891"
click at [197, 155] on select "Any Aparna G Dinsha K Dr. Aysha Lubna Dr. Elizabeth Thadikaran Dr. Praveen Samu…" at bounding box center [235, 160] width 76 height 10
click at [267, 176] on input "text" at bounding box center [306, 175] width 104 height 10
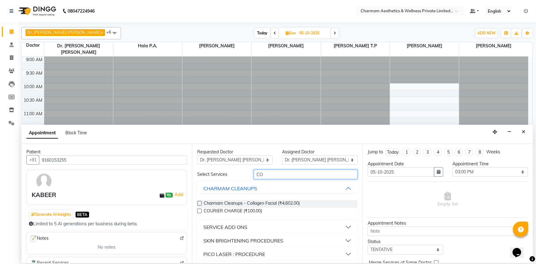
type input "C"
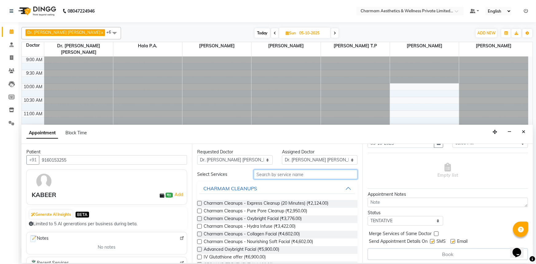
click at [264, 176] on input "text" at bounding box center [306, 175] width 104 height 10
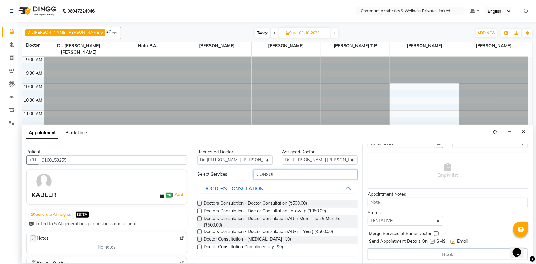
type input "CONSUL"
click at [198, 202] on label at bounding box center [199, 203] width 5 height 5
click at [198, 202] on input "checkbox" at bounding box center [199, 204] width 4 height 4
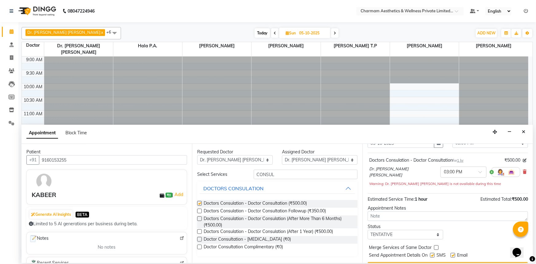
checkbox input "false"
click at [375, 220] on div "Jump to Today 1 2 3 4 5 6 7 8 Weeks Appointment Date 05-10-2025 Appointment Tim…" at bounding box center [448, 203] width 171 height 119
click at [372, 217] on textarea at bounding box center [448, 216] width 160 height 10
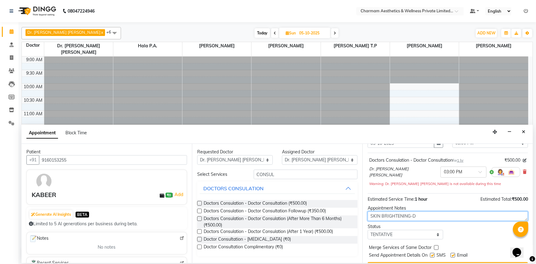
scroll to position [43, 0]
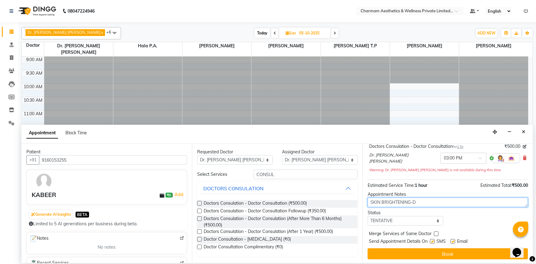
type textarea "SKIN BRIGHTENING-D"
click at [454, 239] on label at bounding box center [453, 241] width 5 height 5
click at [454, 240] on input "checkbox" at bounding box center [453, 242] width 4 height 4
checkbox input "false"
click at [433, 240] on label at bounding box center [432, 241] width 5 height 5
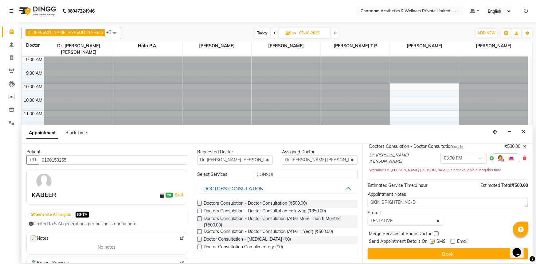
click at [433, 240] on input "checkbox" at bounding box center [432, 242] width 4 height 4
checkbox input "false"
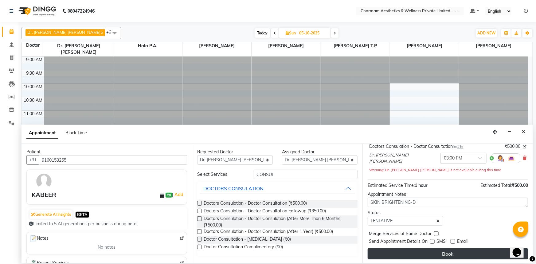
click at [433, 250] on button "Book" at bounding box center [448, 253] width 160 height 11
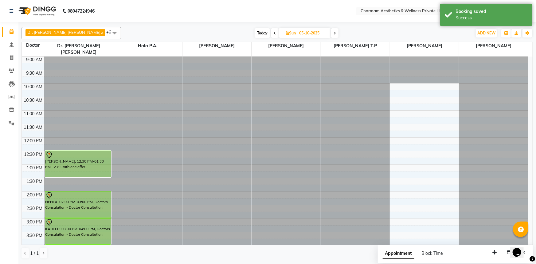
click at [255, 33] on span "Today" at bounding box center [262, 33] width 15 height 10
type input "03-10-2025"
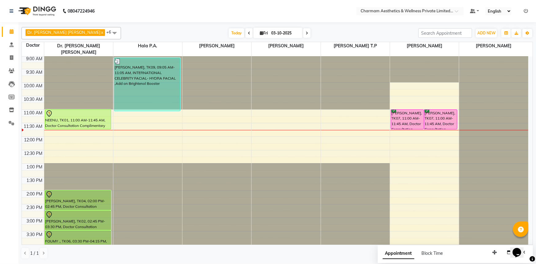
scroll to position [0, 0]
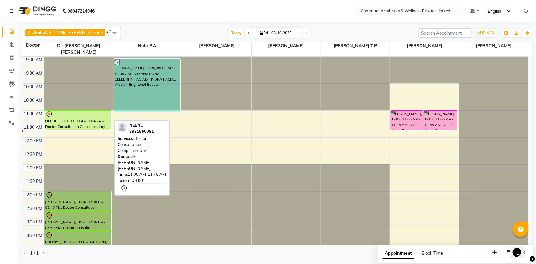
click at [90, 116] on div "NEENU, TK01, 11:00 AM-11:45 AM, Doctor Consultation Complimentary" at bounding box center [78, 120] width 66 height 19
select select "7"
click at [90, 116] on div "NEENU, TK01, 11:00 AM-11:45 AM, Doctor Consultation Complimentary" at bounding box center [78, 120] width 66 height 19
select select "7"
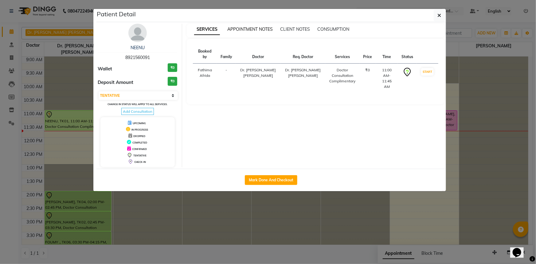
click at [240, 32] on span "APPOINTMENT NOTES" at bounding box center [249, 29] width 45 height 6
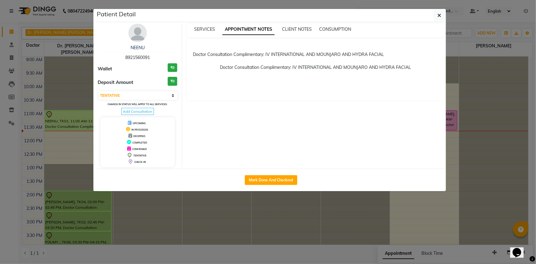
click at [146, 108] on span "Add Consultation" at bounding box center [137, 111] width 33 height 7
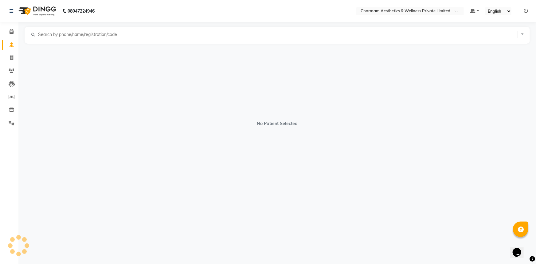
select select "female"
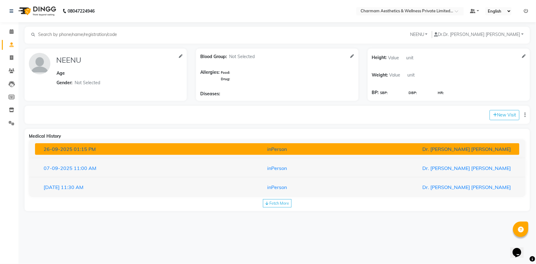
click at [193, 144] on button "26-09-2025 01:15 PM inPerson Dr. Aysha Lubna" at bounding box center [277, 149] width 485 height 12
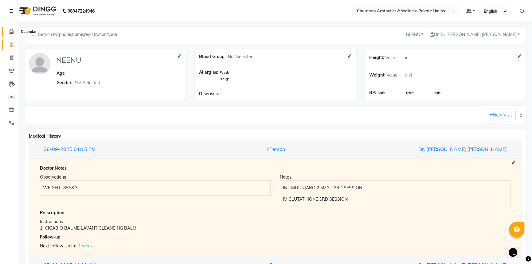
click at [8, 32] on span at bounding box center [11, 31] width 11 height 7
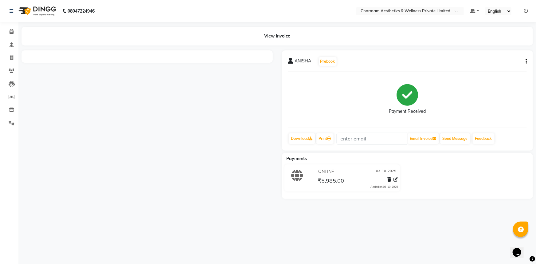
click at [526, 61] on icon "button" at bounding box center [526, 61] width 1 height 0
click at [510, 66] on div "Edit Invoice" at bounding box center [501, 65] width 31 height 8
select select "service"
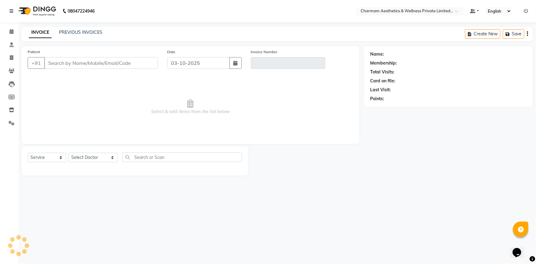
type input "6380814924"
type input "V/2025-26/0469"
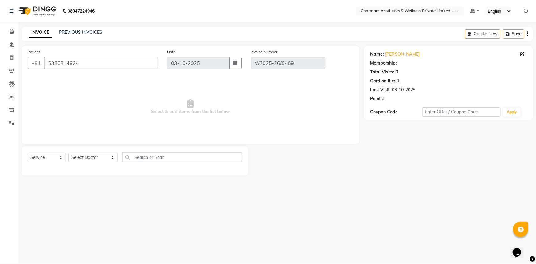
select select "select"
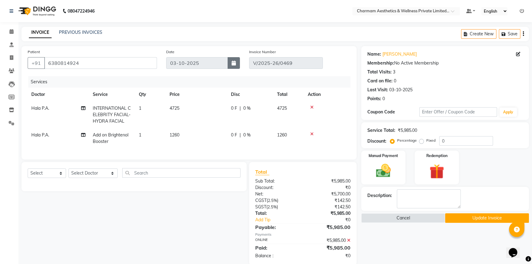
click at [235, 62] on icon "button" at bounding box center [234, 63] width 4 height 5
select select "10"
select select "2025"
click at [201, 96] on div "29 30 1 2 3 4 5" at bounding box center [202, 96] width 71 height 10
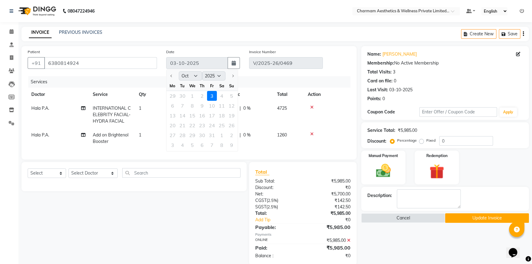
click at [201, 95] on div "29 30 1 2 3 4 5" at bounding box center [202, 96] width 71 height 10
click at [474, 214] on button "Update Invoice" at bounding box center [487, 218] width 84 height 10
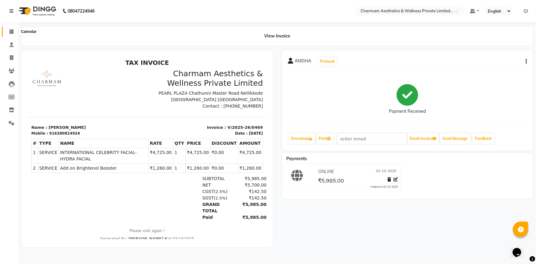
click at [12, 30] on icon at bounding box center [12, 31] width 4 height 5
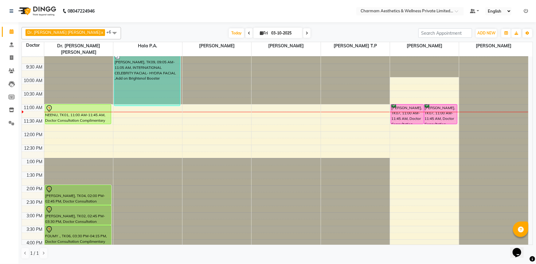
scroll to position [9, 0]
